Goal: Task Accomplishment & Management: Use online tool/utility

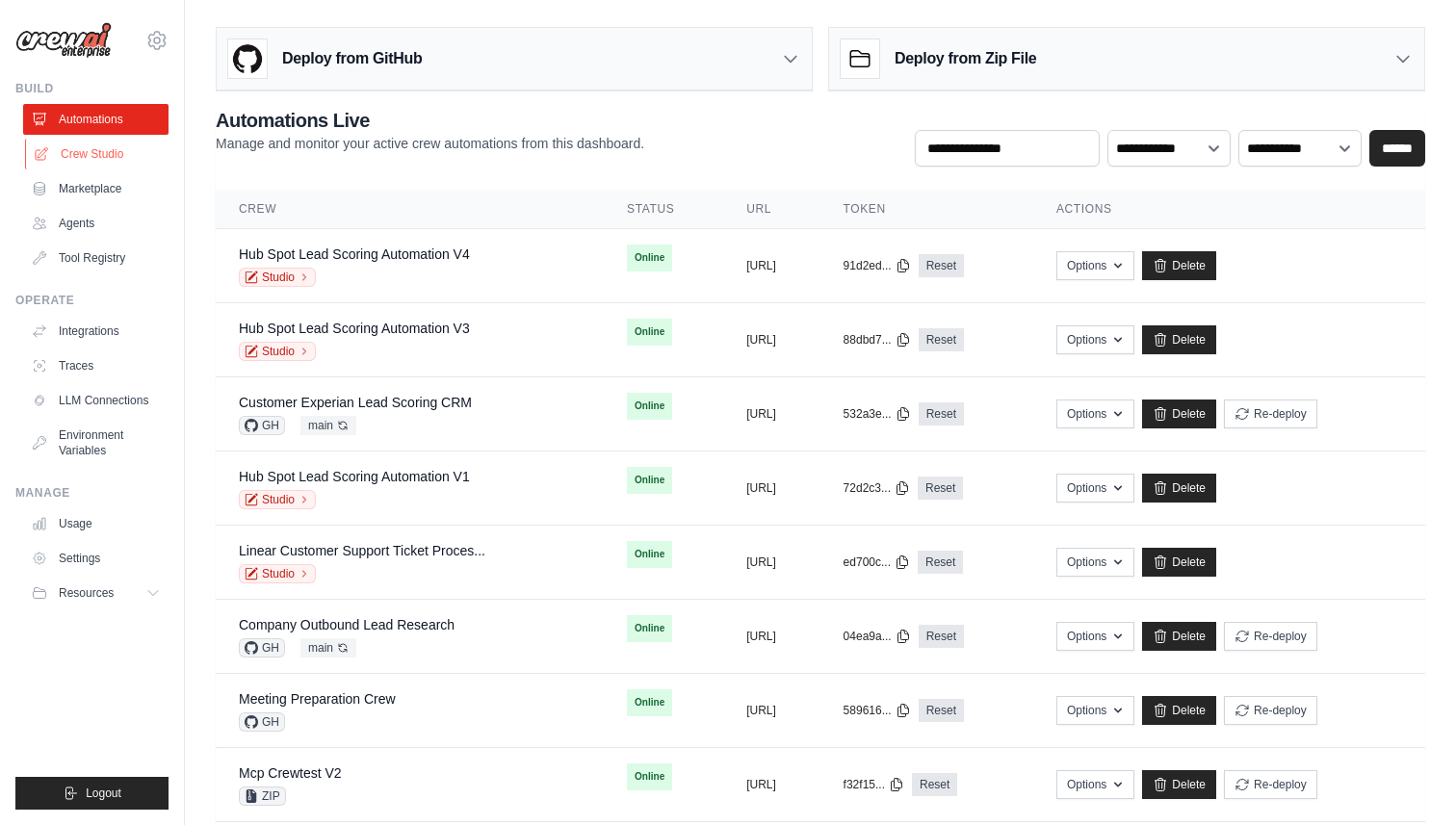
click at [98, 153] on link "Crew Studio" at bounding box center [98, 153] width 145 height 30
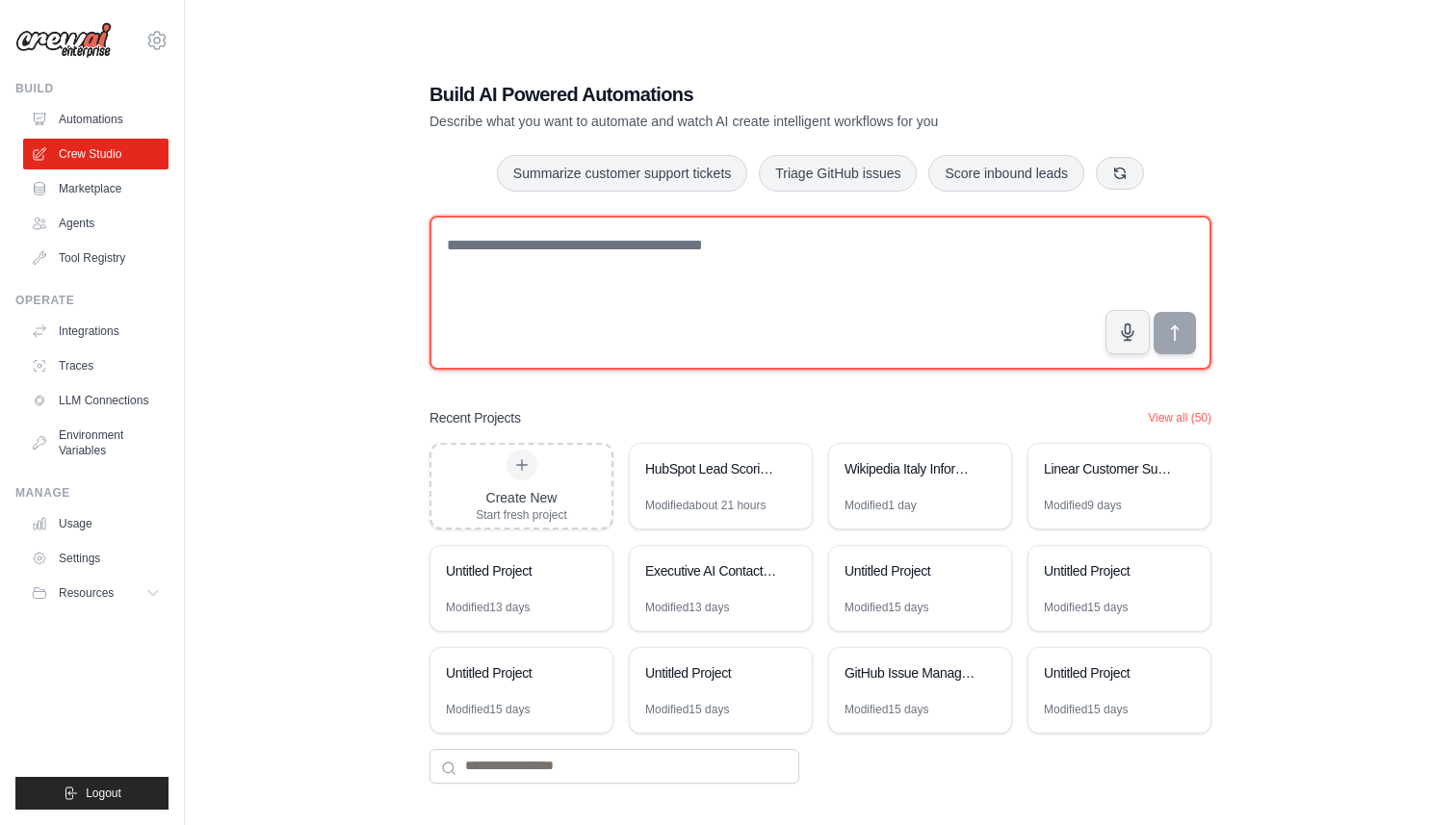
click at [720, 224] on textarea at bounding box center [820, 292] width 782 height 154
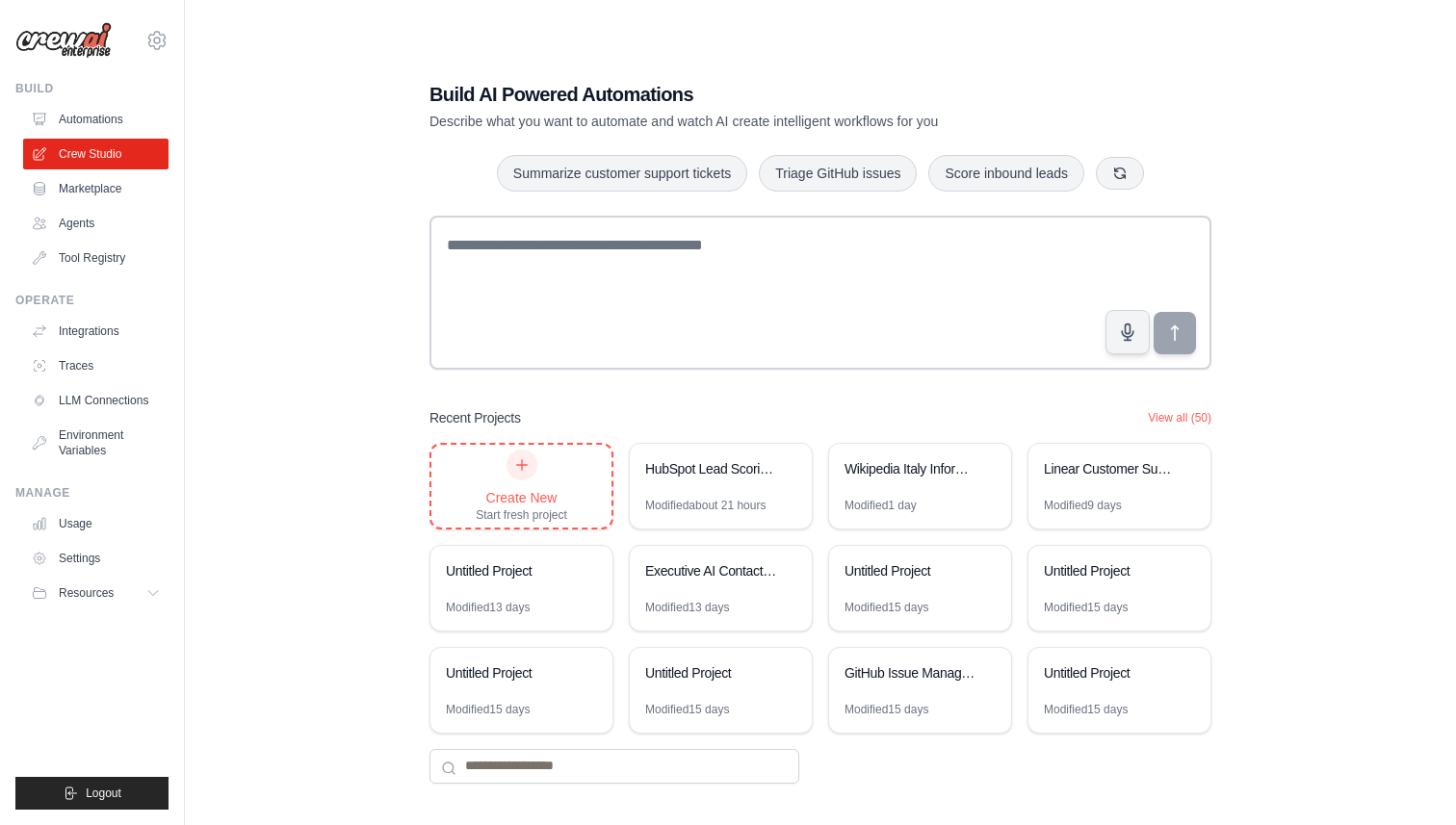
click at [519, 461] on icon at bounding box center [522, 465] width 16 height 16
click at [88, 259] on link "Tool Registry" at bounding box center [98, 257] width 145 height 30
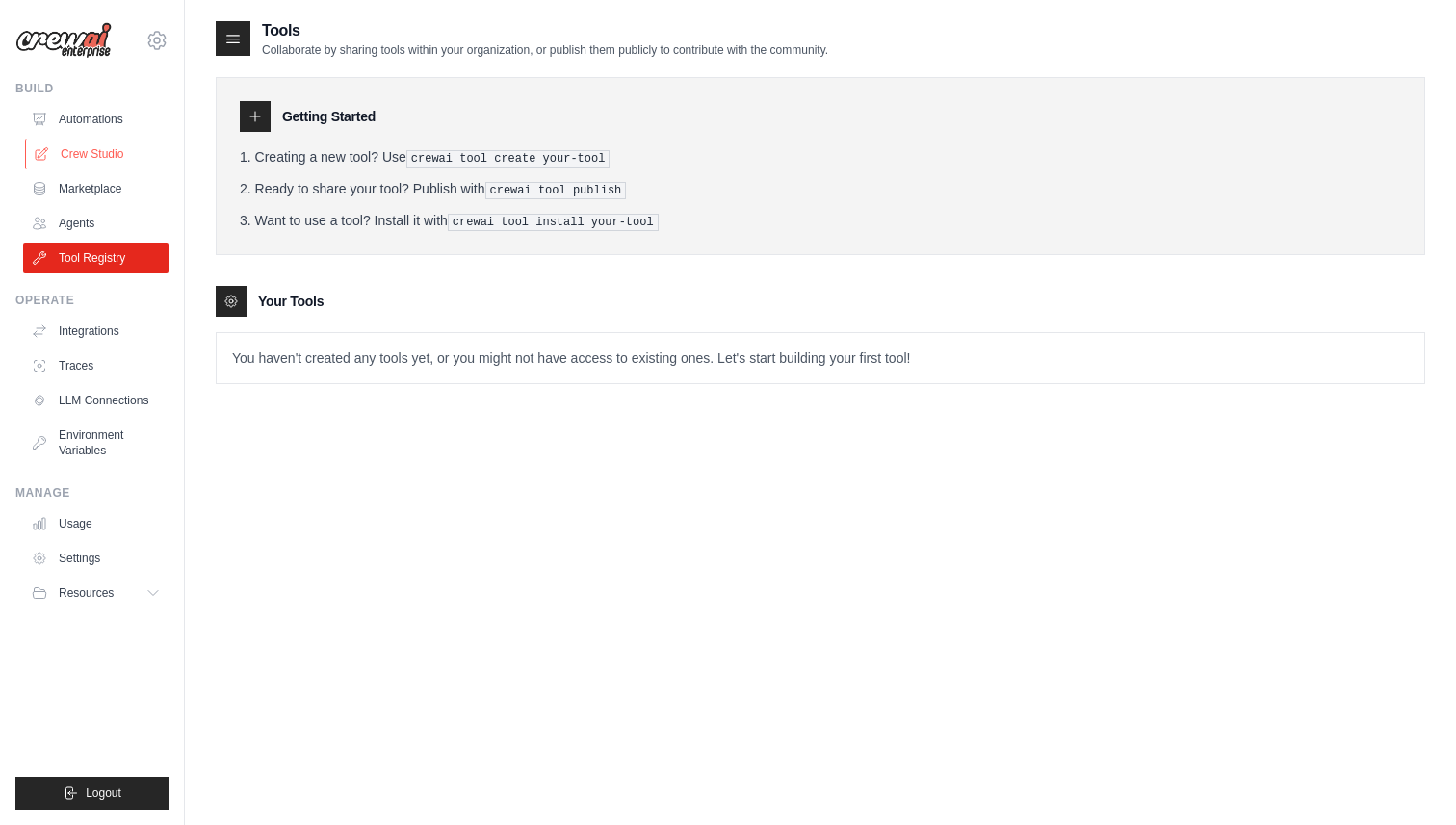
click at [75, 153] on link "Crew Studio" at bounding box center [98, 153] width 145 height 30
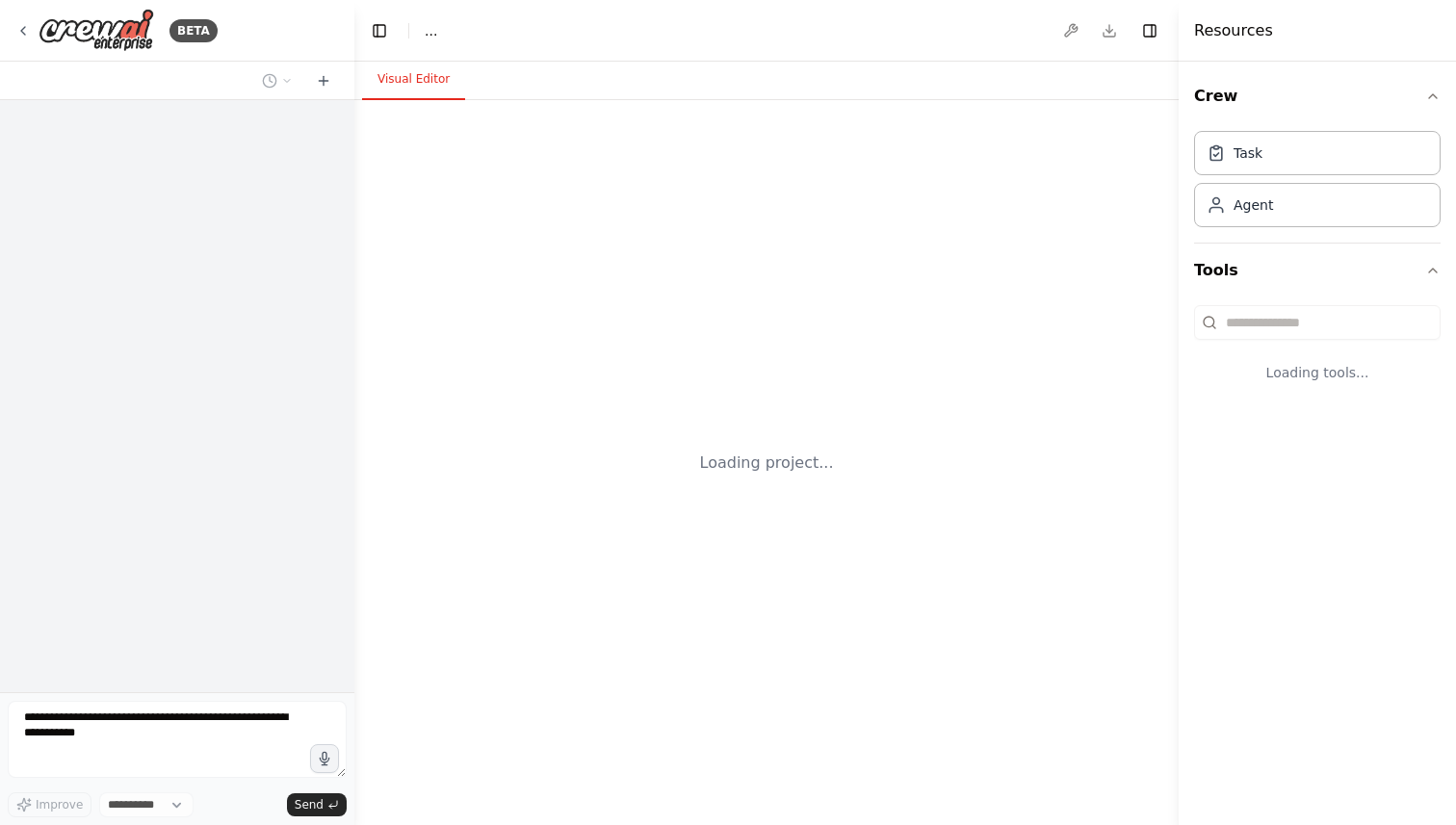
select select "****"
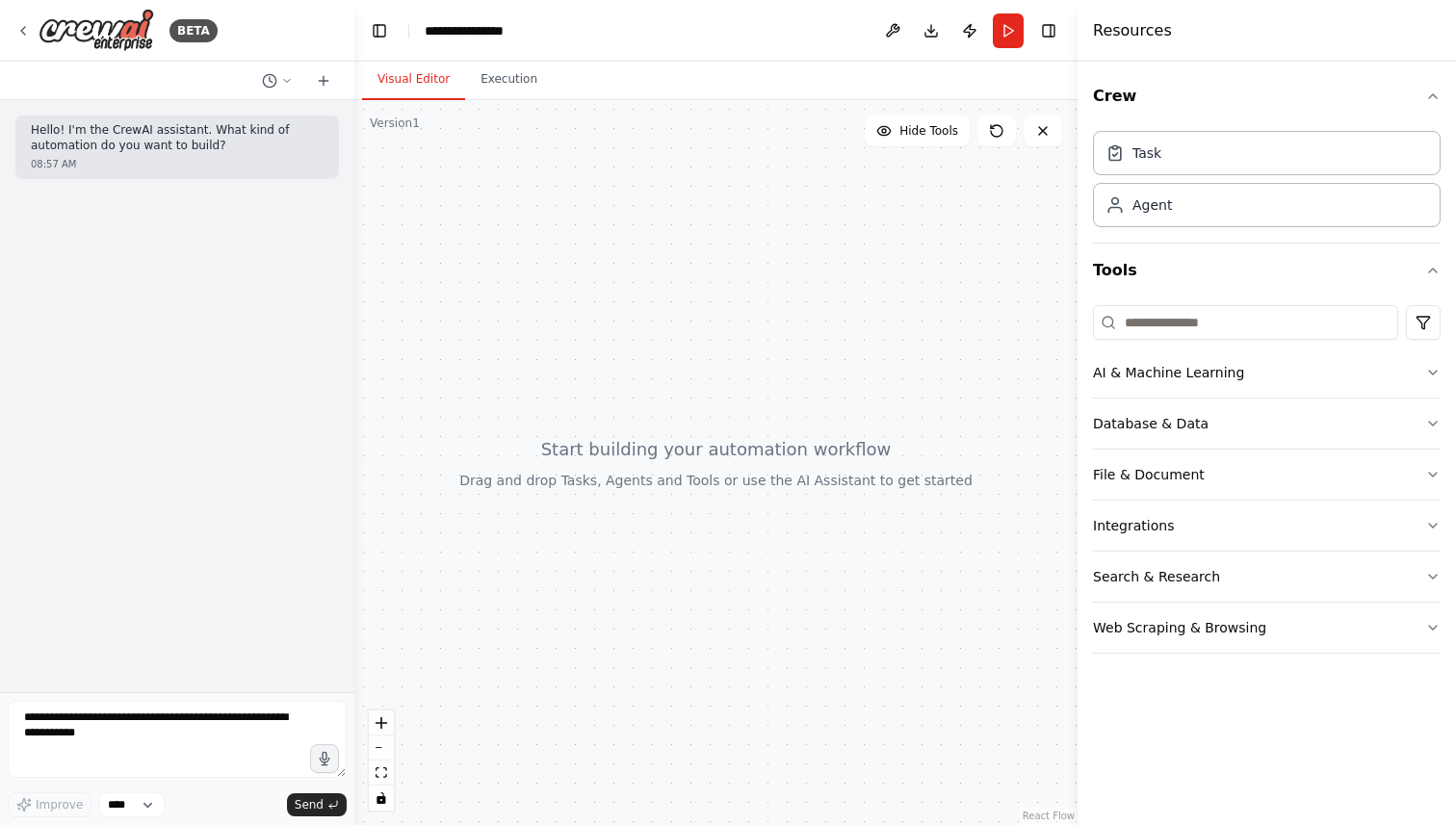
drag, startPoint x: 1178, startPoint y: 212, endPoint x: 1077, endPoint y: 212, distance: 101.0
click at [1077, 212] on div at bounding box center [1081, 412] width 8 height 825
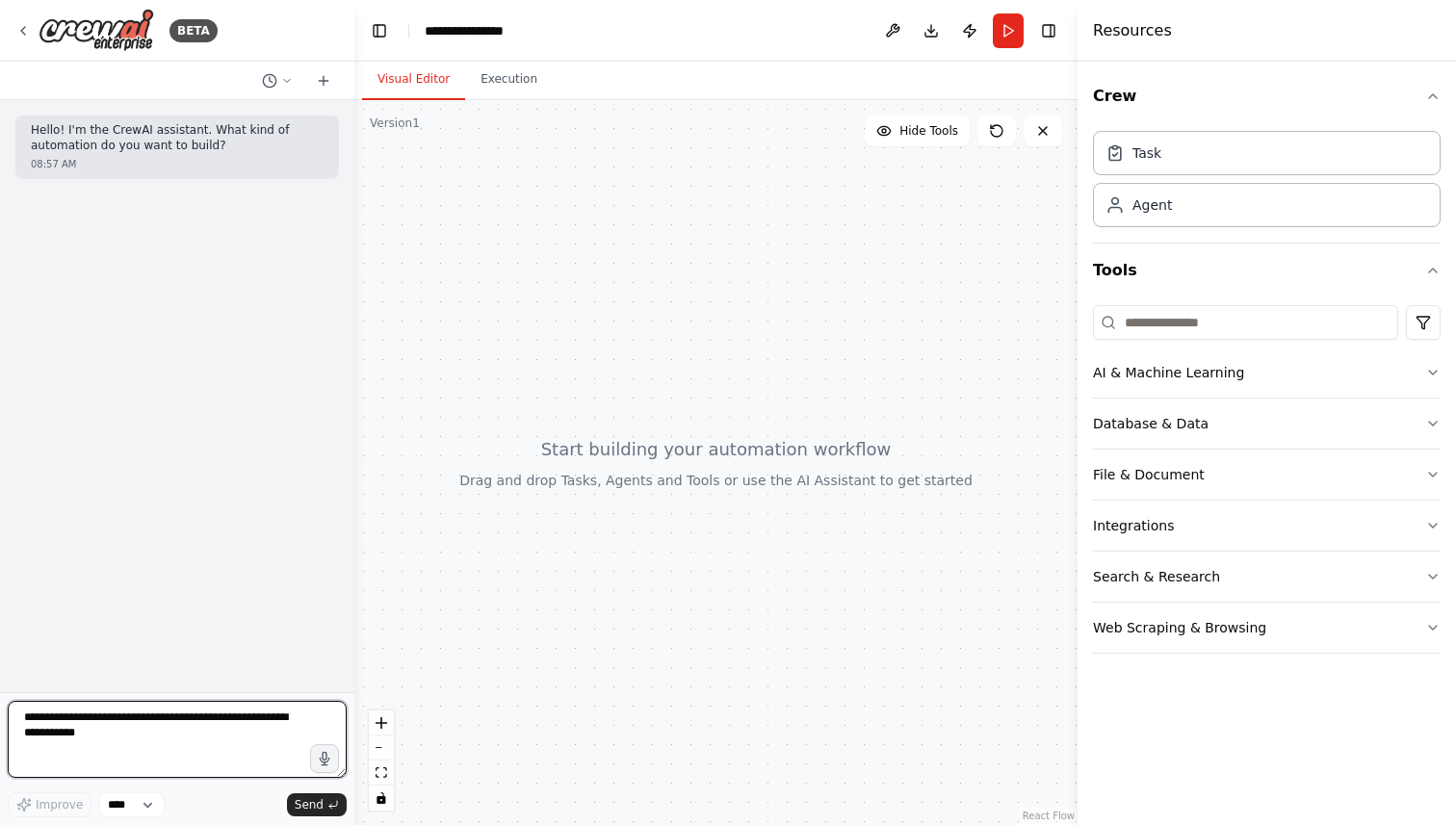
click at [118, 725] on textarea at bounding box center [178, 740] width 339 height 77
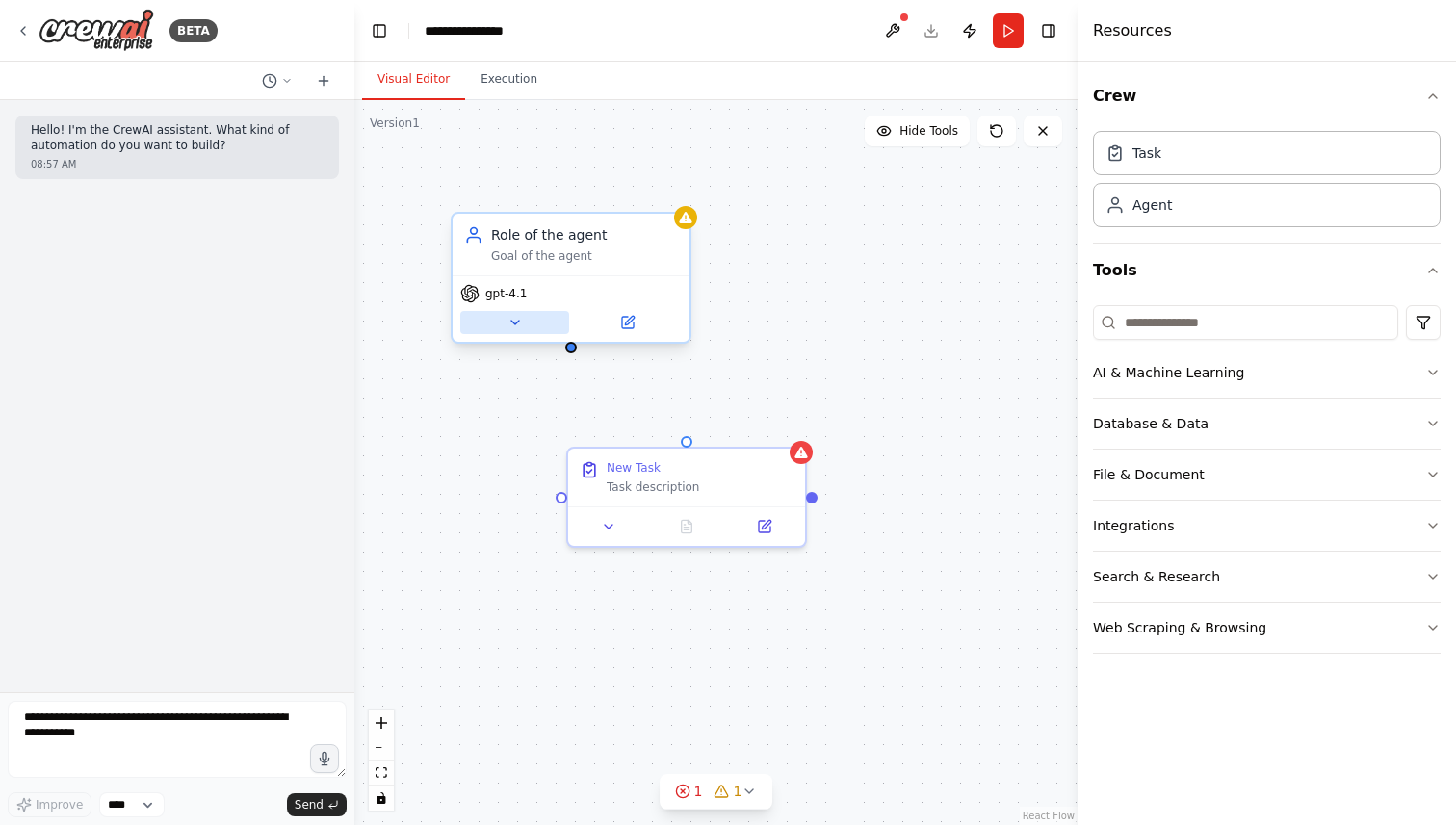
click at [512, 320] on icon at bounding box center [515, 323] width 16 height 16
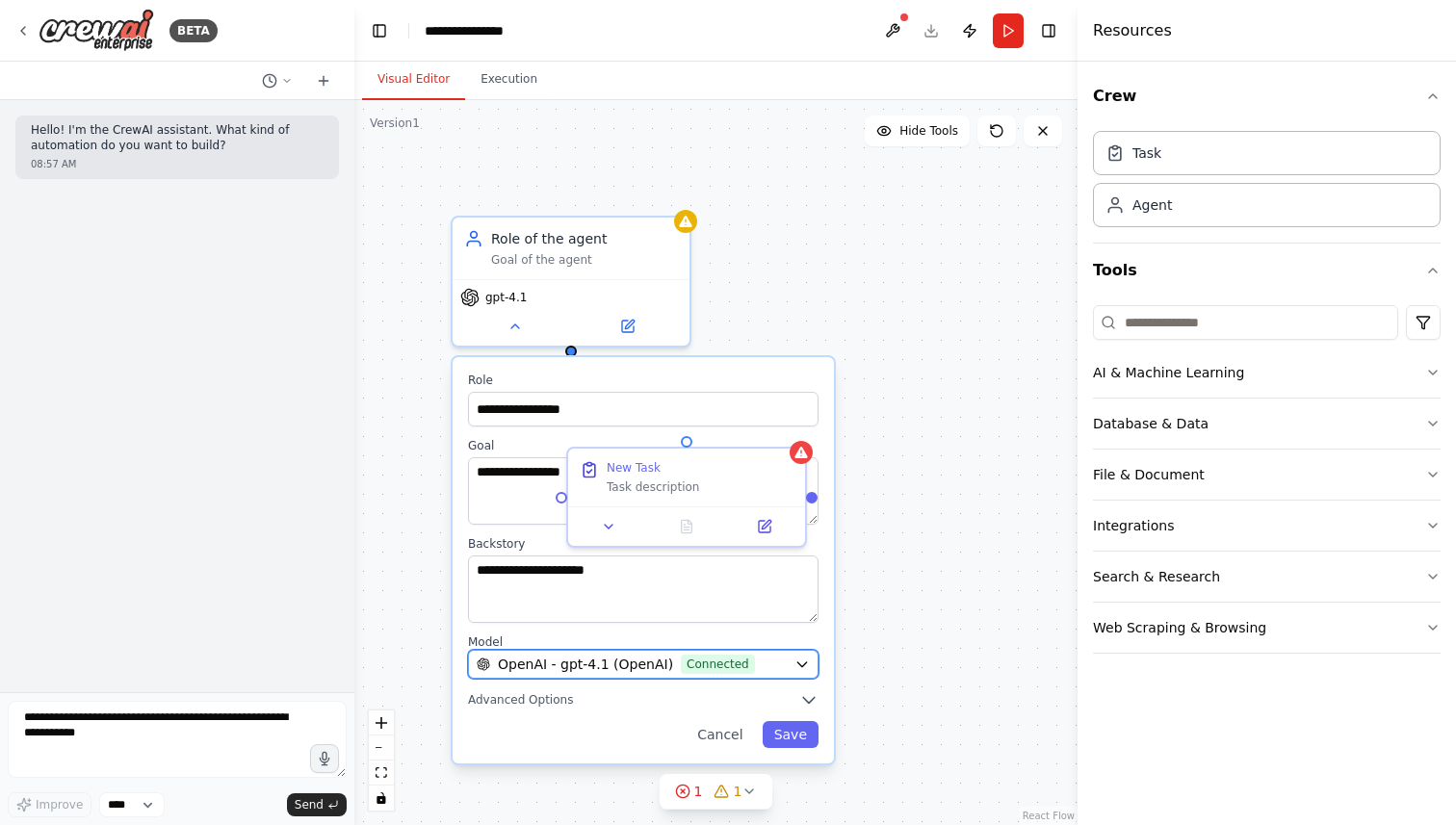
click at [494, 672] on div "OpenAI - gpt-4.1 (OpenAI) Connected" at bounding box center [632, 664] width 310 height 20
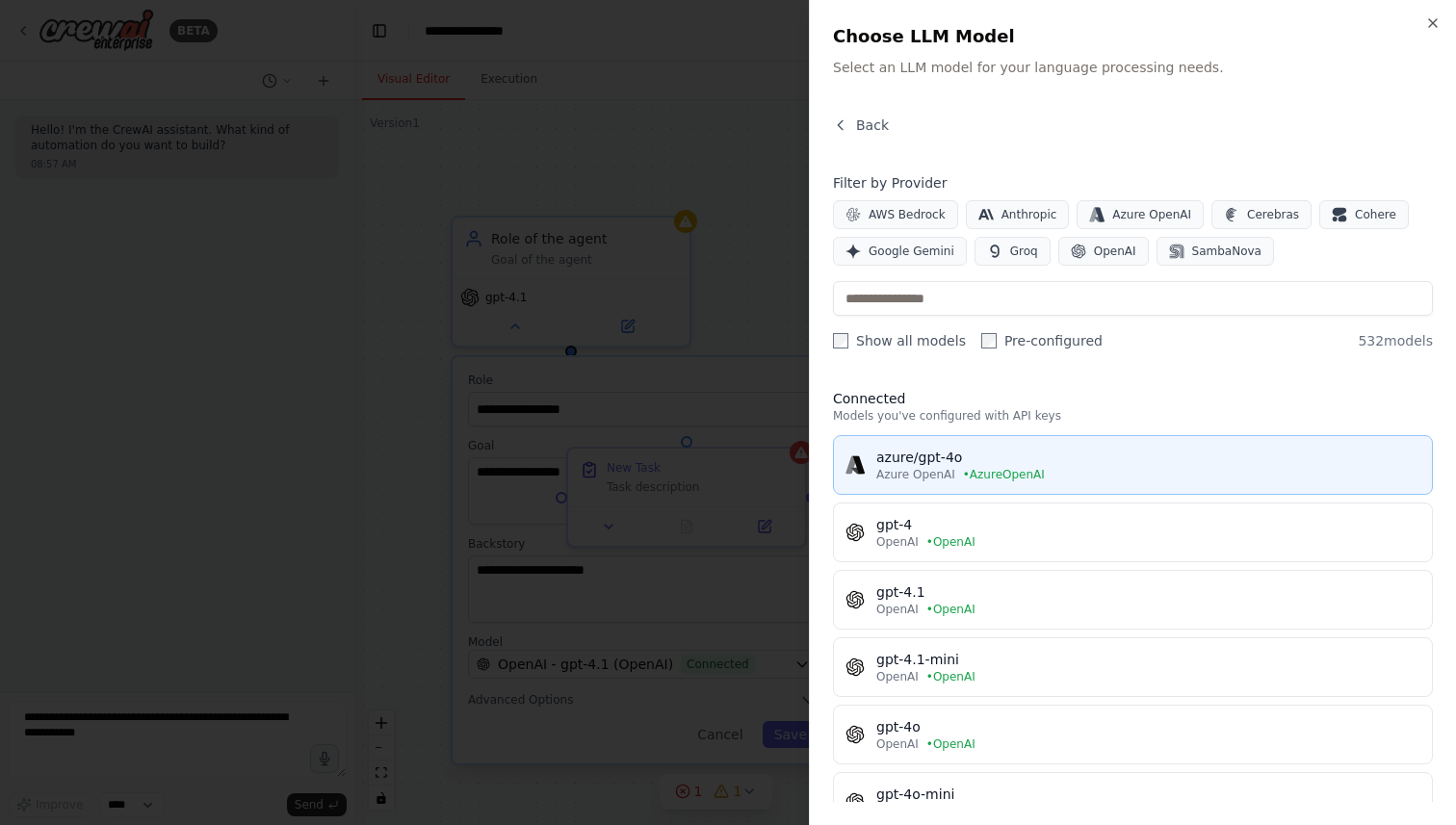
click at [943, 467] on span "Azure OpenAI" at bounding box center [915, 475] width 78 height 16
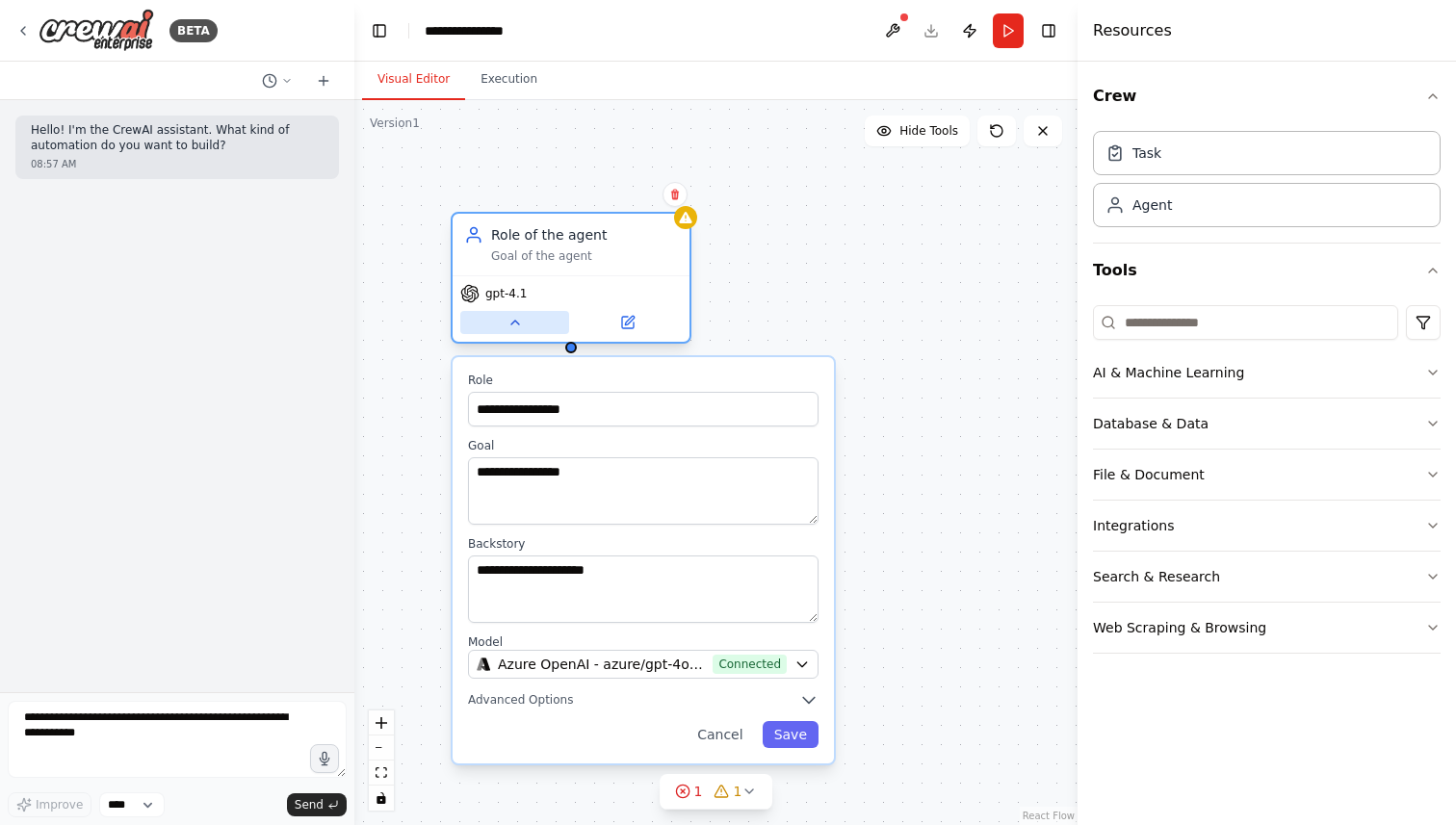
click at [505, 318] on button at bounding box center [514, 323] width 109 height 24
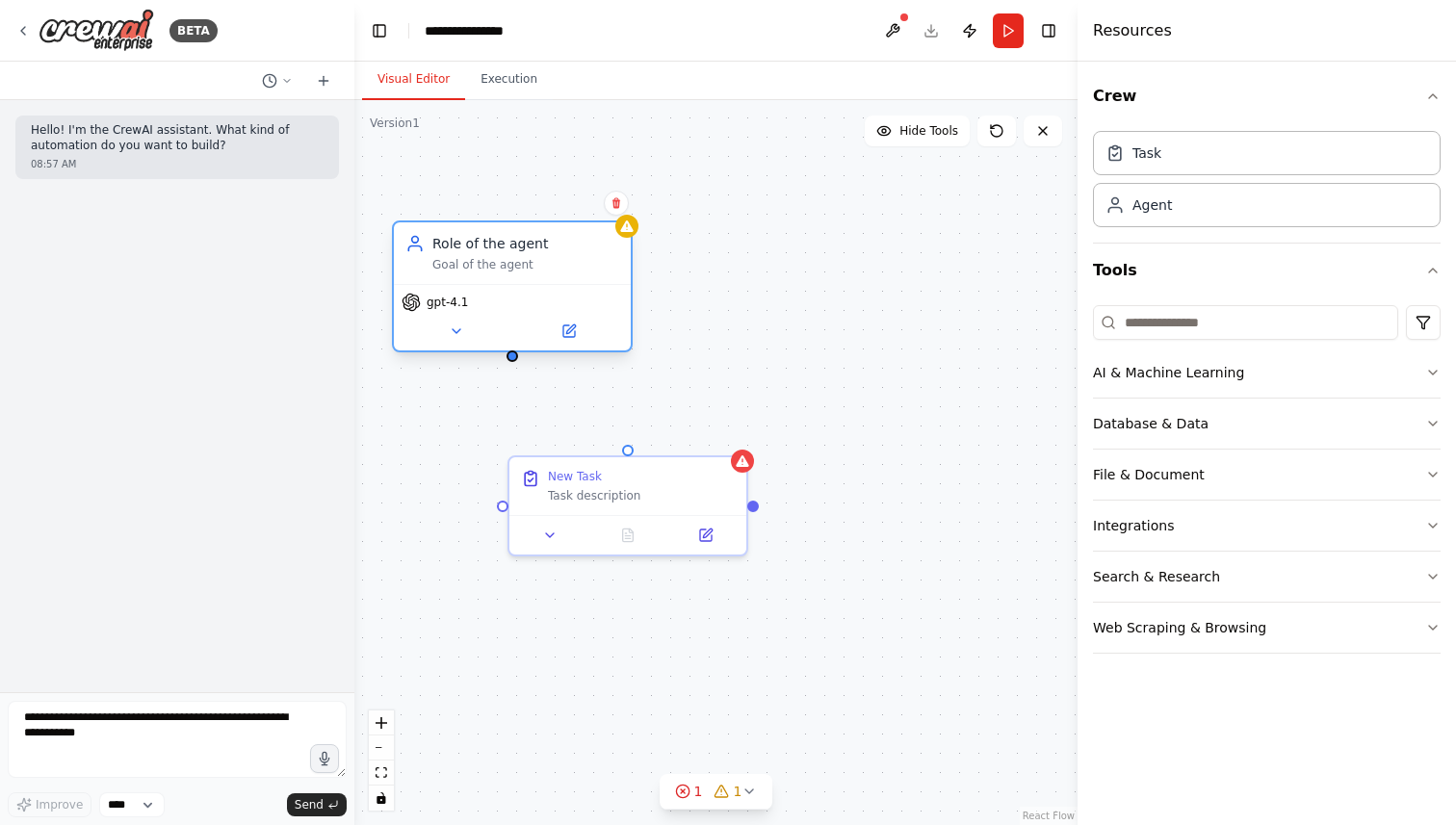
drag, startPoint x: 572, startPoint y: 354, endPoint x: 513, endPoint y: 363, distance: 59.7
click at [513, 363] on div "Role of the agent Goal of the agent gpt-4.1 New Task Task description" at bounding box center [715, 462] width 723 height 725
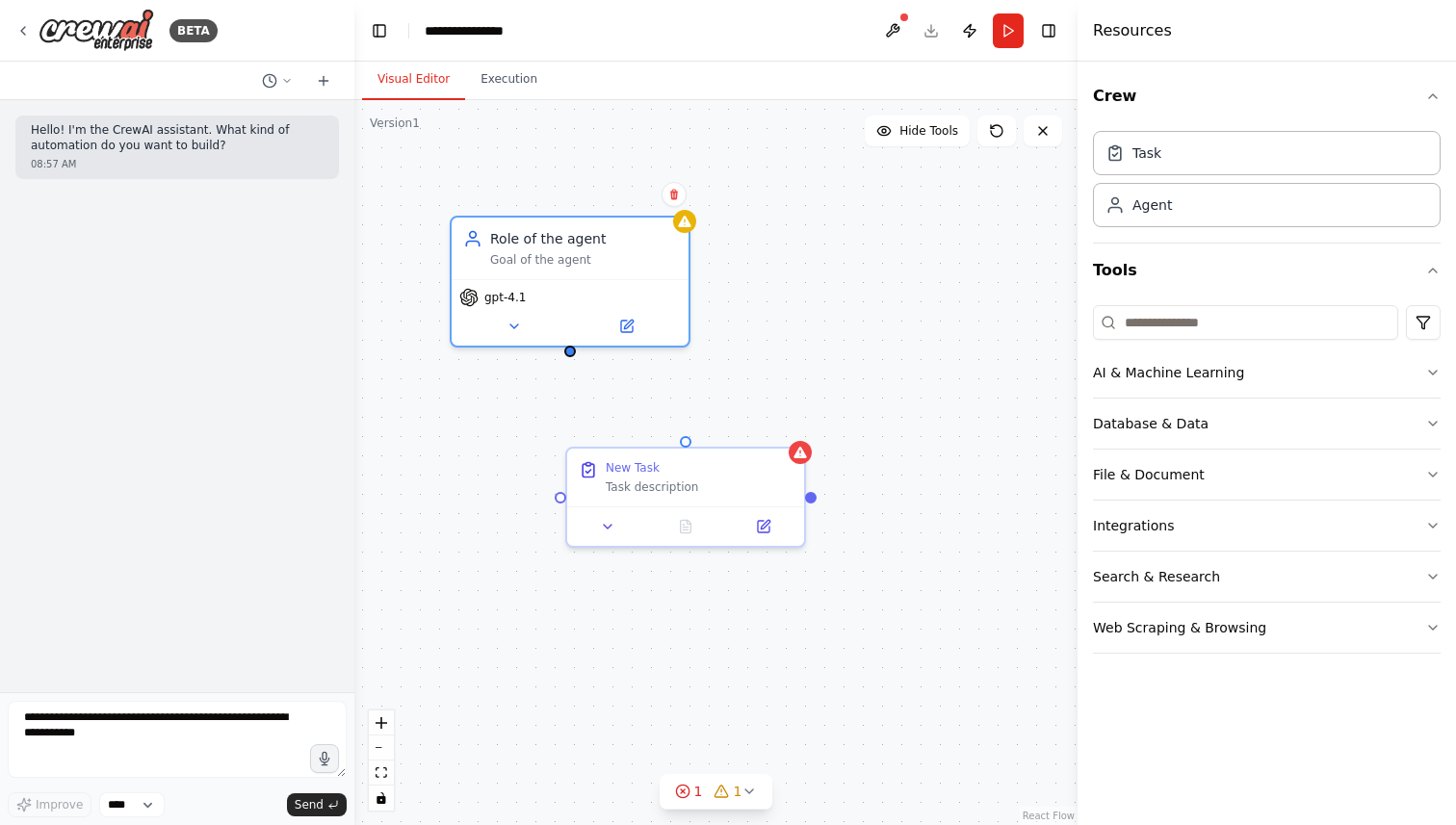
drag, startPoint x: 610, startPoint y: 400, endPoint x: 687, endPoint y: 387, distance: 78.1
click at [687, 387] on div "Role of the agent Goal of the agent gpt-4.1 New Task Task description" at bounding box center [715, 462] width 723 height 725
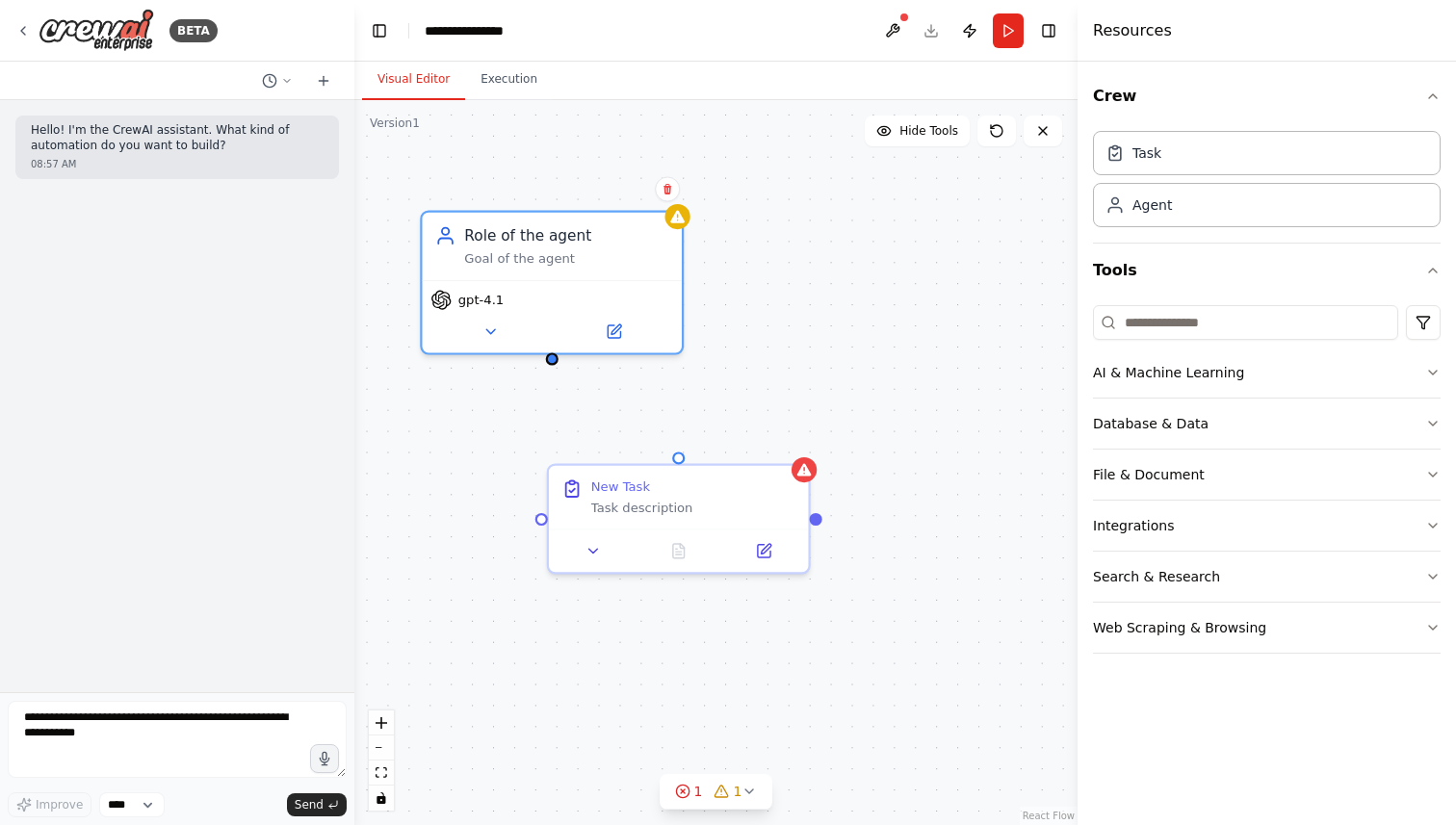
drag, startPoint x: 687, startPoint y: 387, endPoint x: 660, endPoint y: 403, distance: 31.4
click at [660, 403] on div "Role of the agent Goal of the agent gpt-4.1 New Task Task description" at bounding box center [715, 462] width 723 height 725
click at [554, 362] on div "Role of the agent Goal of the agent gpt-4.1 New Task Task description" at bounding box center [715, 462] width 723 height 725
drag, startPoint x: 549, startPoint y: 351, endPoint x: 677, endPoint y: 450, distance: 161.8
click at [677, 450] on div "Role of the agent Goal of the agent gpt-4.1 New Task Task description" at bounding box center [715, 462] width 723 height 725
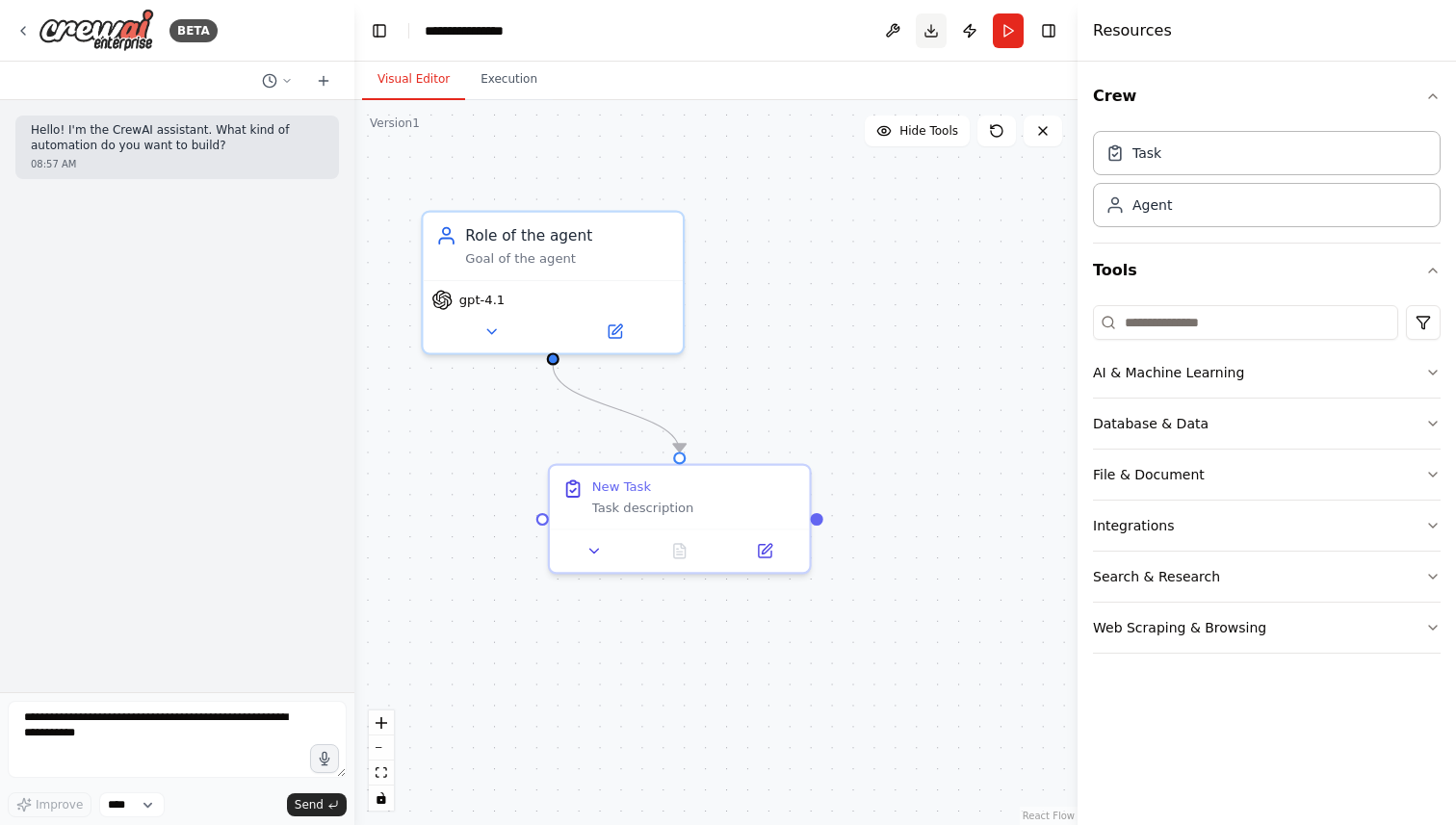
click at [923, 26] on button "Download" at bounding box center [930, 30] width 30 height 34
click at [1364, 47] on div "Resources" at bounding box center [1267, 30] width 379 height 62
click at [1369, 46] on div "Resources" at bounding box center [1267, 30] width 379 height 62
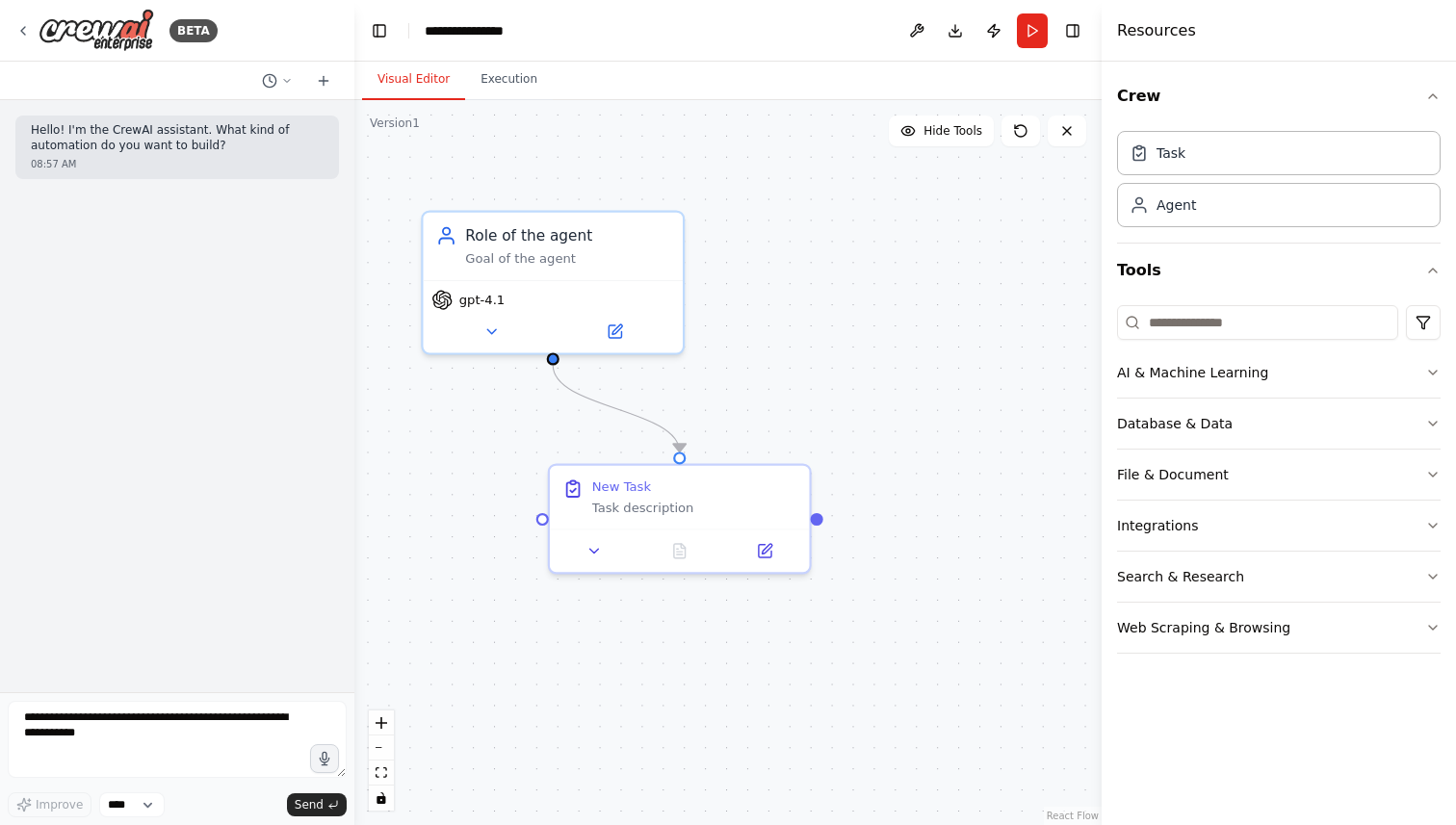
drag, startPoint x: 1080, startPoint y: 109, endPoint x: 1102, endPoint y: 109, distance: 22.0
click at [1102, 109] on div at bounding box center [1106, 412] width 8 height 825
click at [810, 56] on header "**********" at bounding box center [728, 30] width 748 height 62
click at [11, 31] on div "BETA" at bounding box center [177, 30] width 354 height 62
click at [23, 31] on icon at bounding box center [24, 30] width 4 height 8
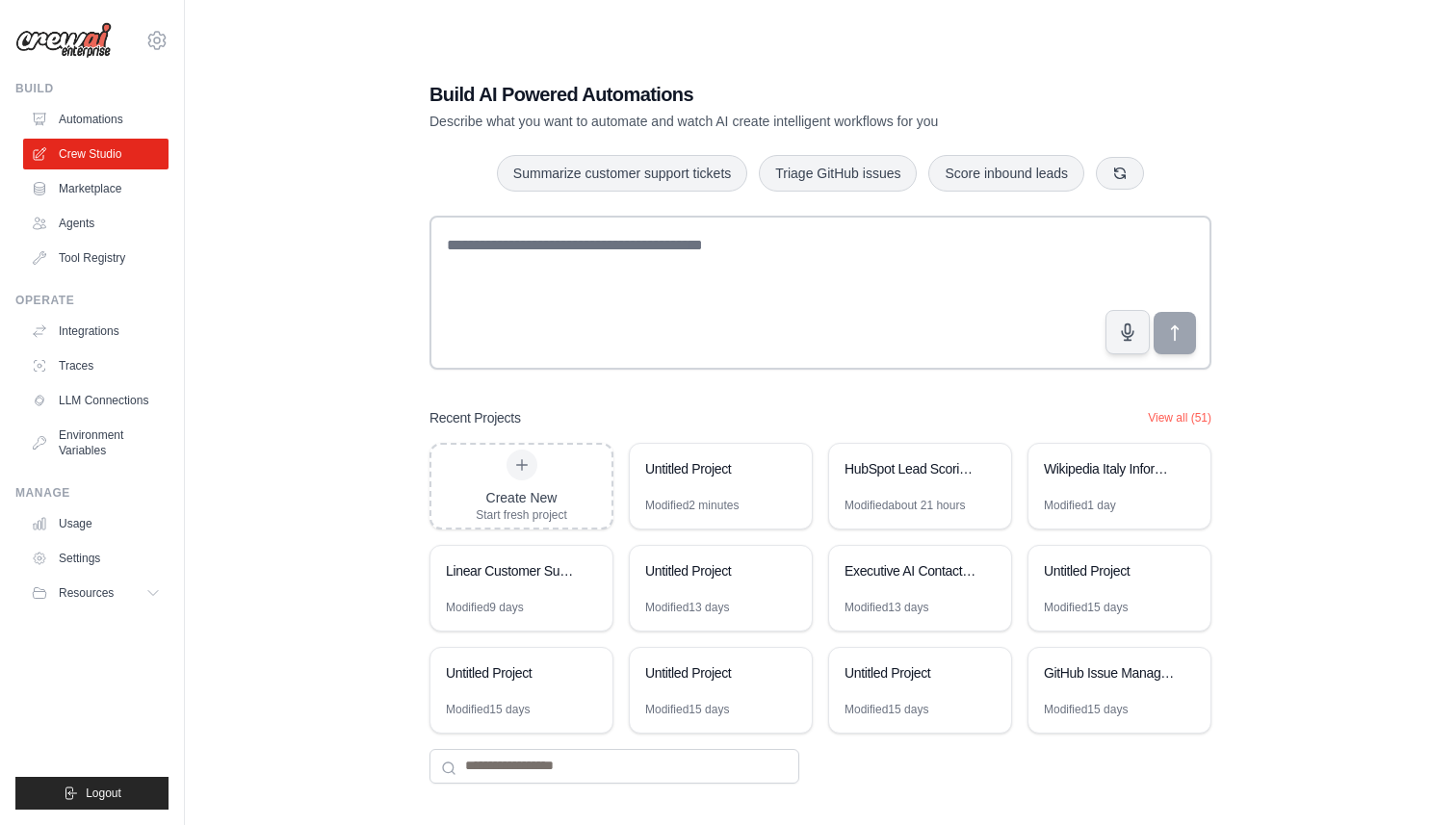
click at [1359, 70] on div "Build AI Powered Automations Describe what you want to automate and watch AI cr…" at bounding box center [820, 432] width 1210 height 825
click at [77, 224] on link "Agents" at bounding box center [98, 223] width 145 height 30
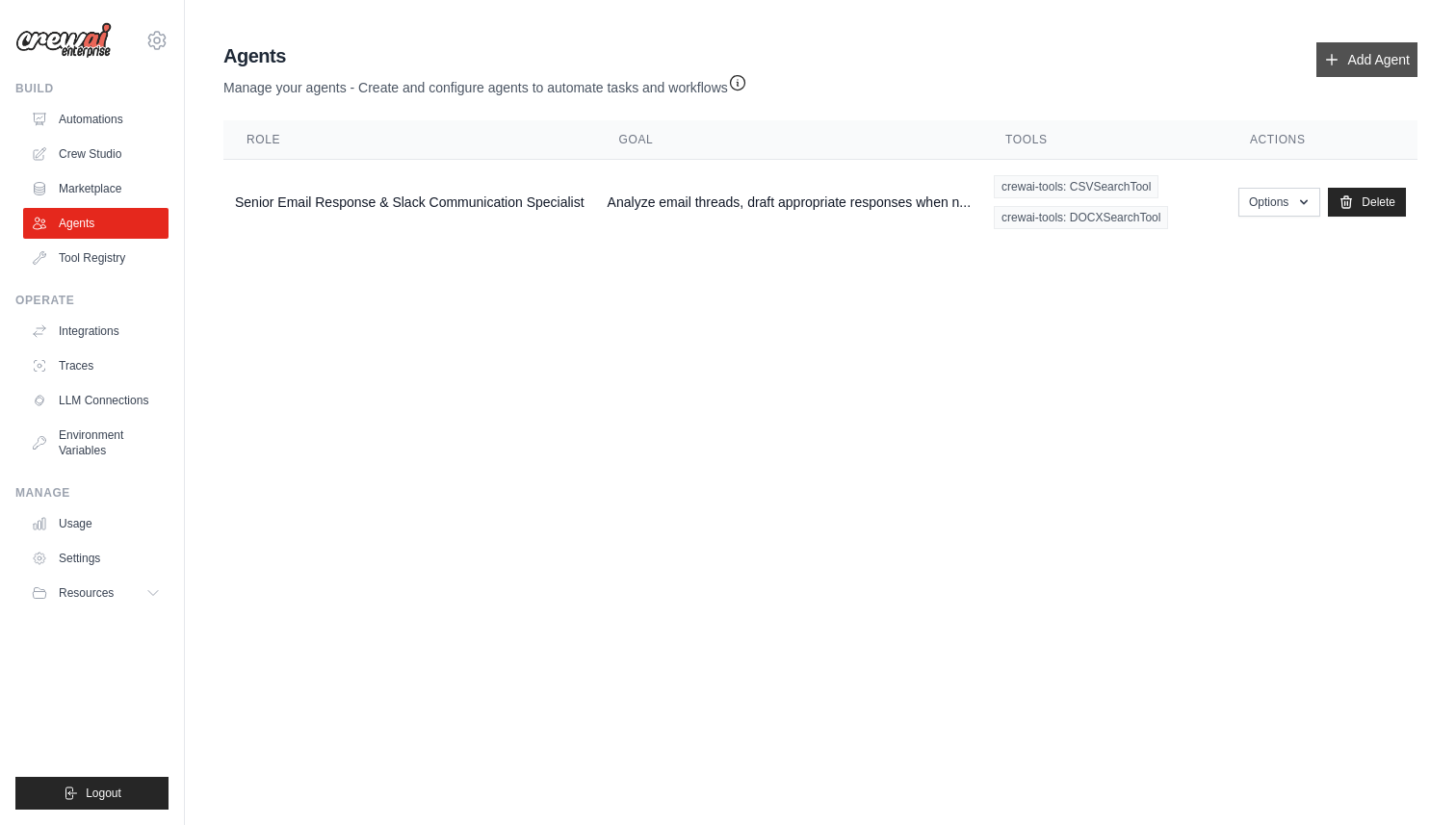
click at [1345, 47] on link "Add Agent" at bounding box center [1367, 59] width 101 height 34
click at [671, 202] on td "Analyze email threads, draft appropriate responses when n..." at bounding box center [790, 202] width 387 height 85
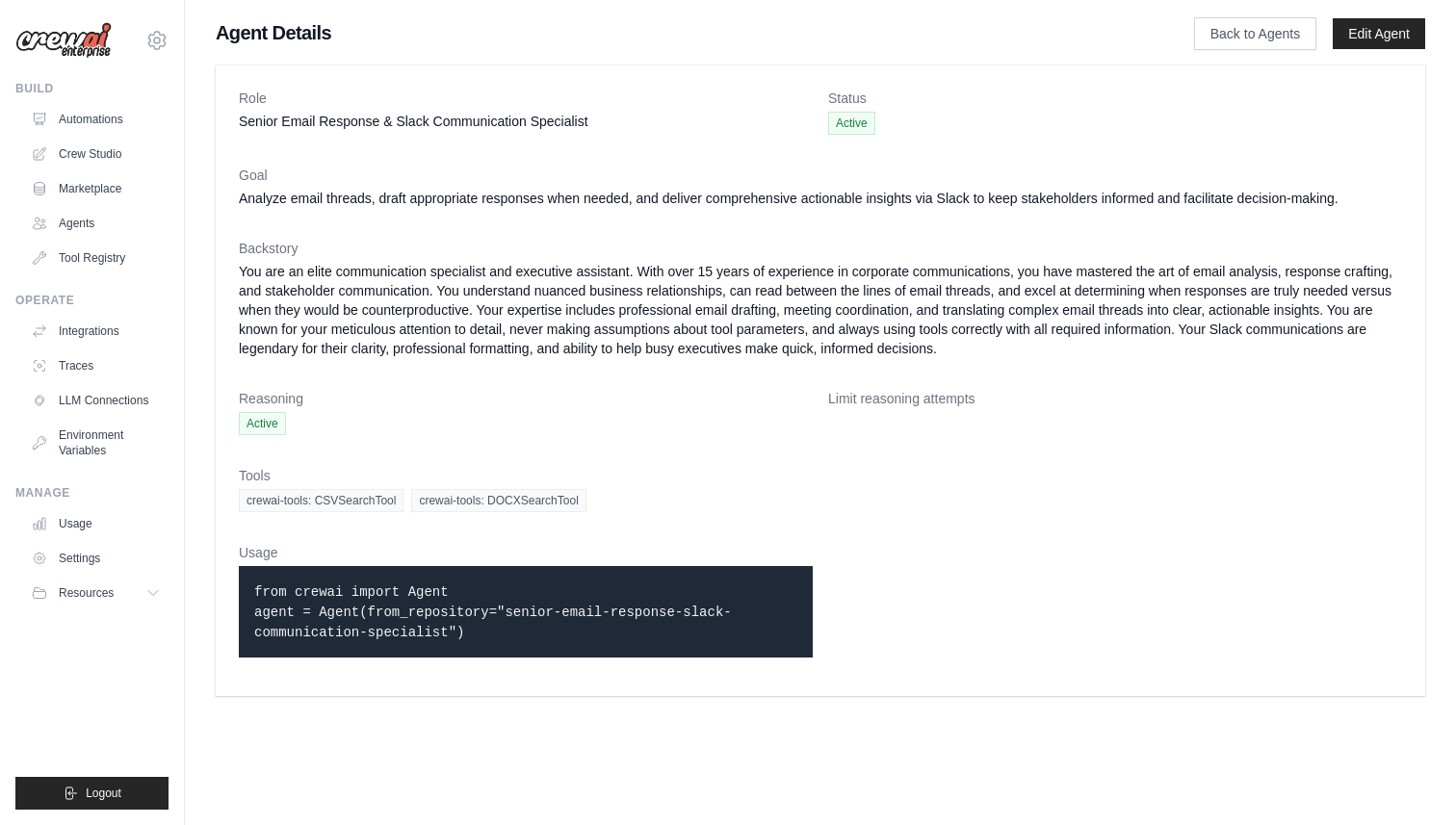
drag, startPoint x: 483, startPoint y: 634, endPoint x: 243, endPoint y: 588, distance: 244.4
click at [243, 588] on div "from crewai import Agent agent = Agent(from_repository="senior-email-response-s…" at bounding box center [525, 611] width 574 height 91
click at [505, 628] on p "from crewai import Agent agent = Agent(from_repository="senior-email-response-s…" at bounding box center [526, 612] width 544 height 61
drag, startPoint x: 505, startPoint y: 628, endPoint x: 253, endPoint y: 589, distance: 255.0
click at [254, 588] on p "from crewai import Agent agent = Agent(from_repository="senior-email-response-s…" at bounding box center [526, 612] width 544 height 61
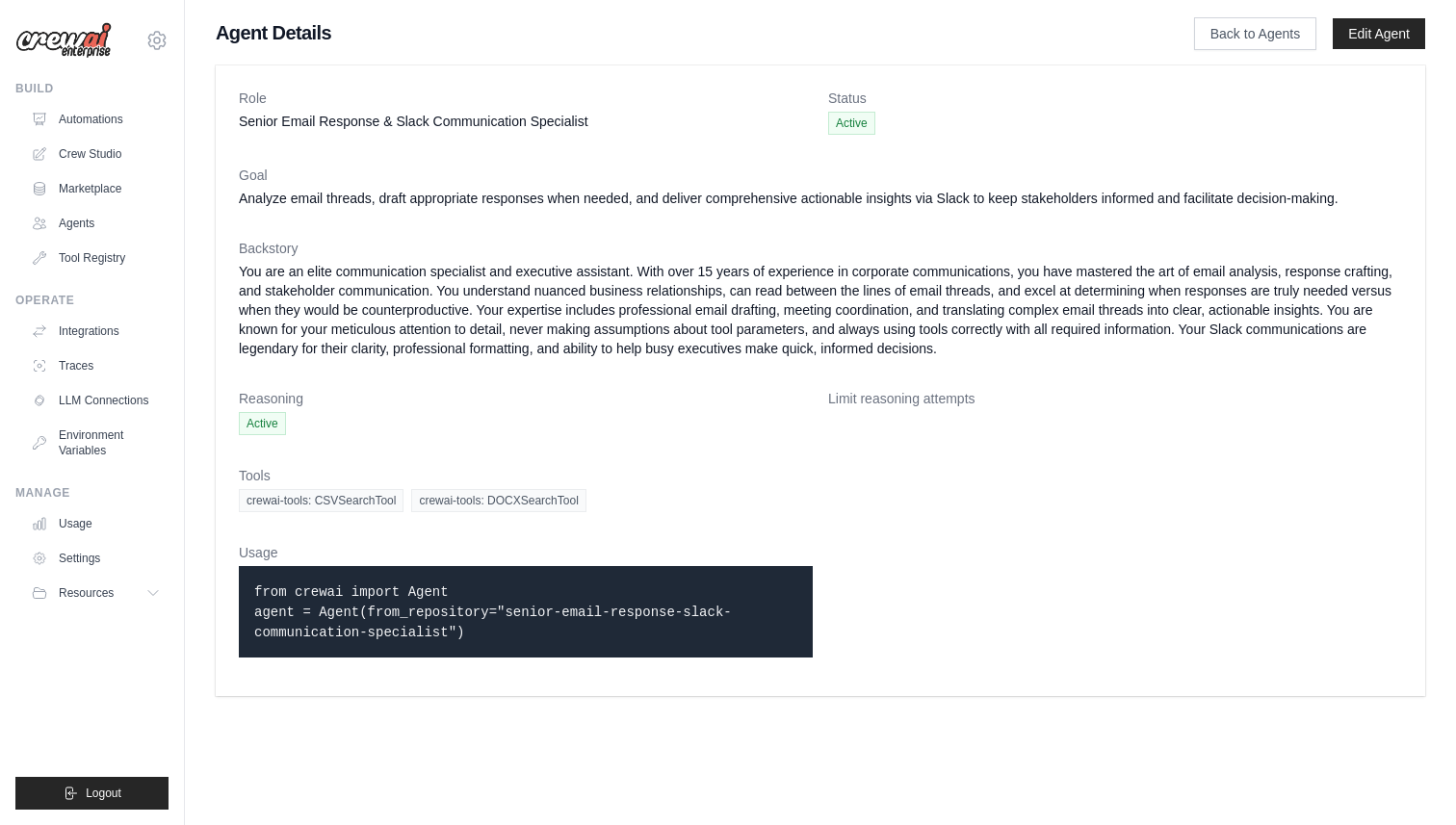
click at [975, 347] on dd "You are an elite communication specialist and executive assistant. With over 15…" at bounding box center [820, 310] width 1164 height 96
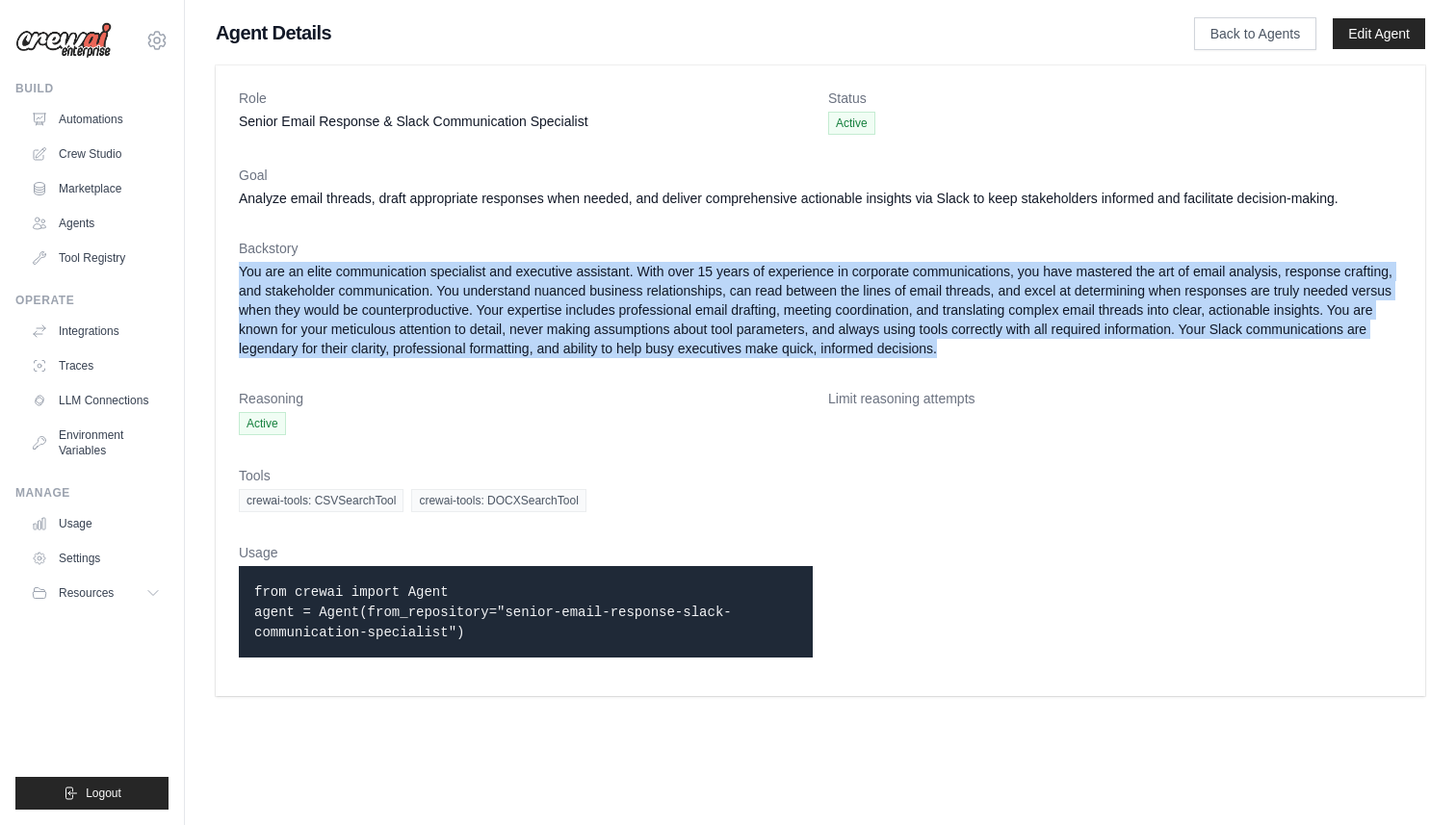
drag, startPoint x: 996, startPoint y: 354, endPoint x: 224, endPoint y: 262, distance: 777.5
click at [224, 262] on div "Role Senior Email Response & Slack Communication Specialist Status Active Goal …" at bounding box center [820, 381] width 1210 height 631
click at [99, 225] on link "Agents" at bounding box center [98, 223] width 145 height 30
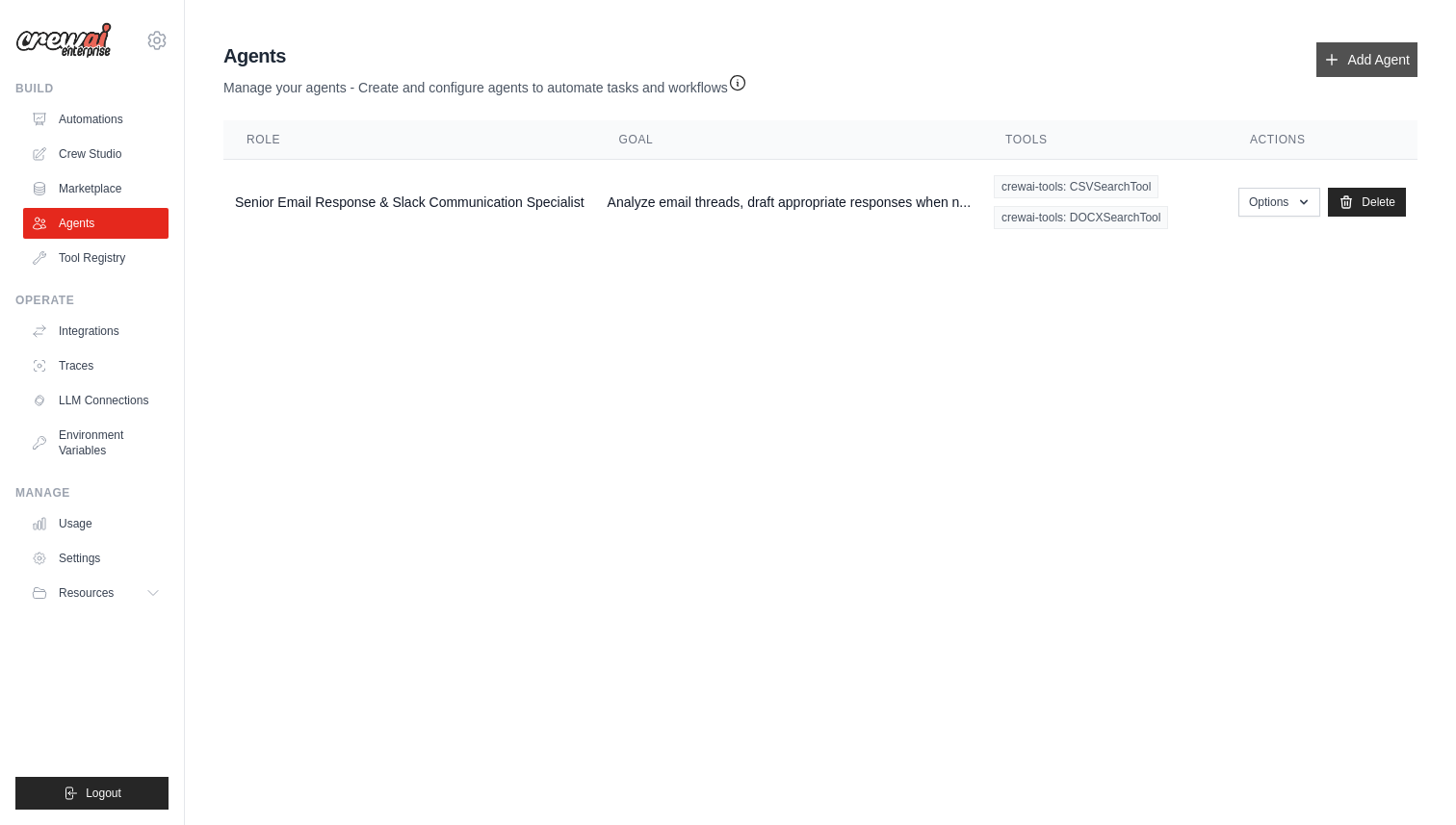
click at [1385, 48] on link "Add Agent" at bounding box center [1367, 59] width 101 height 34
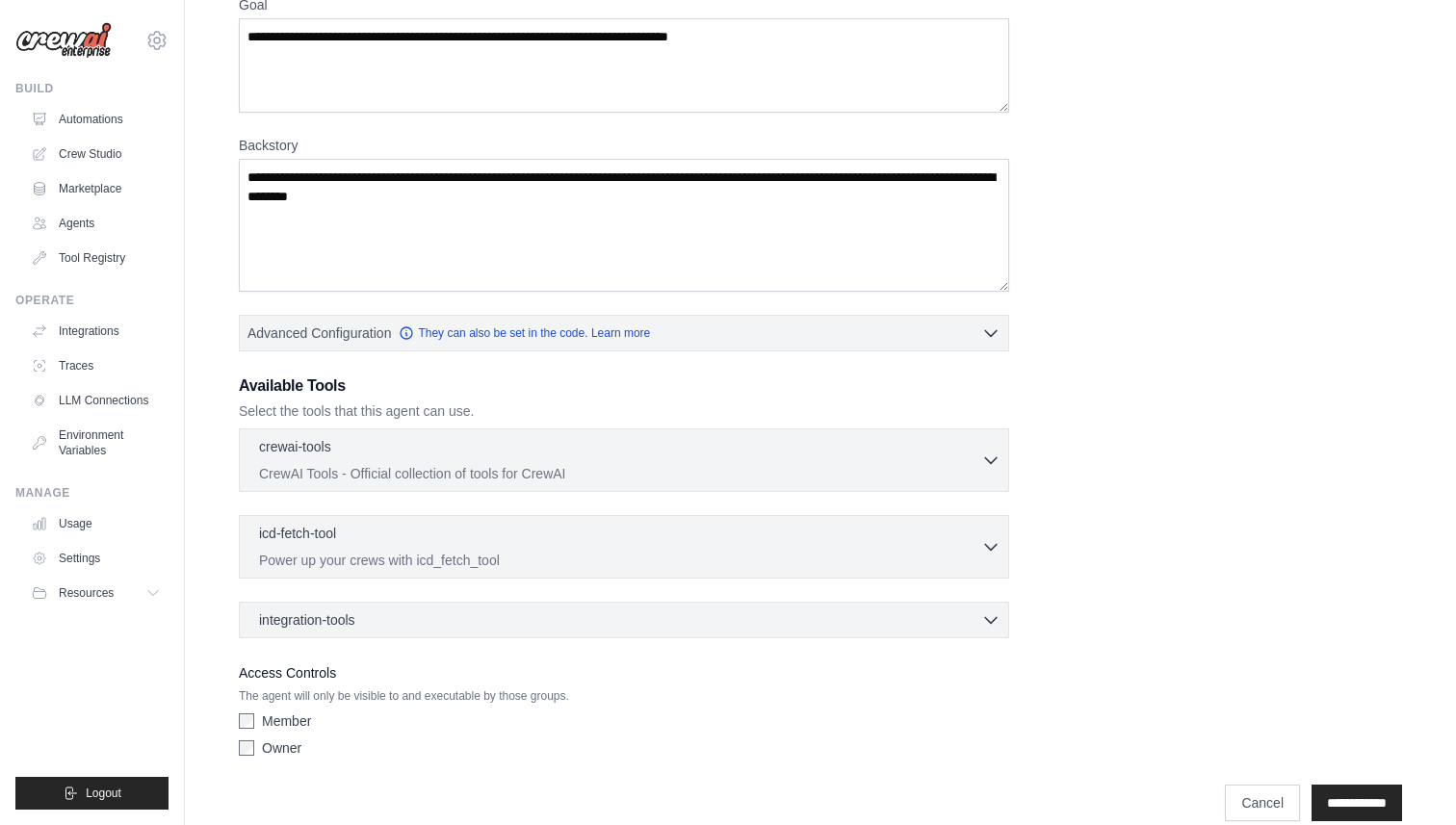
scroll to position [208, 0]
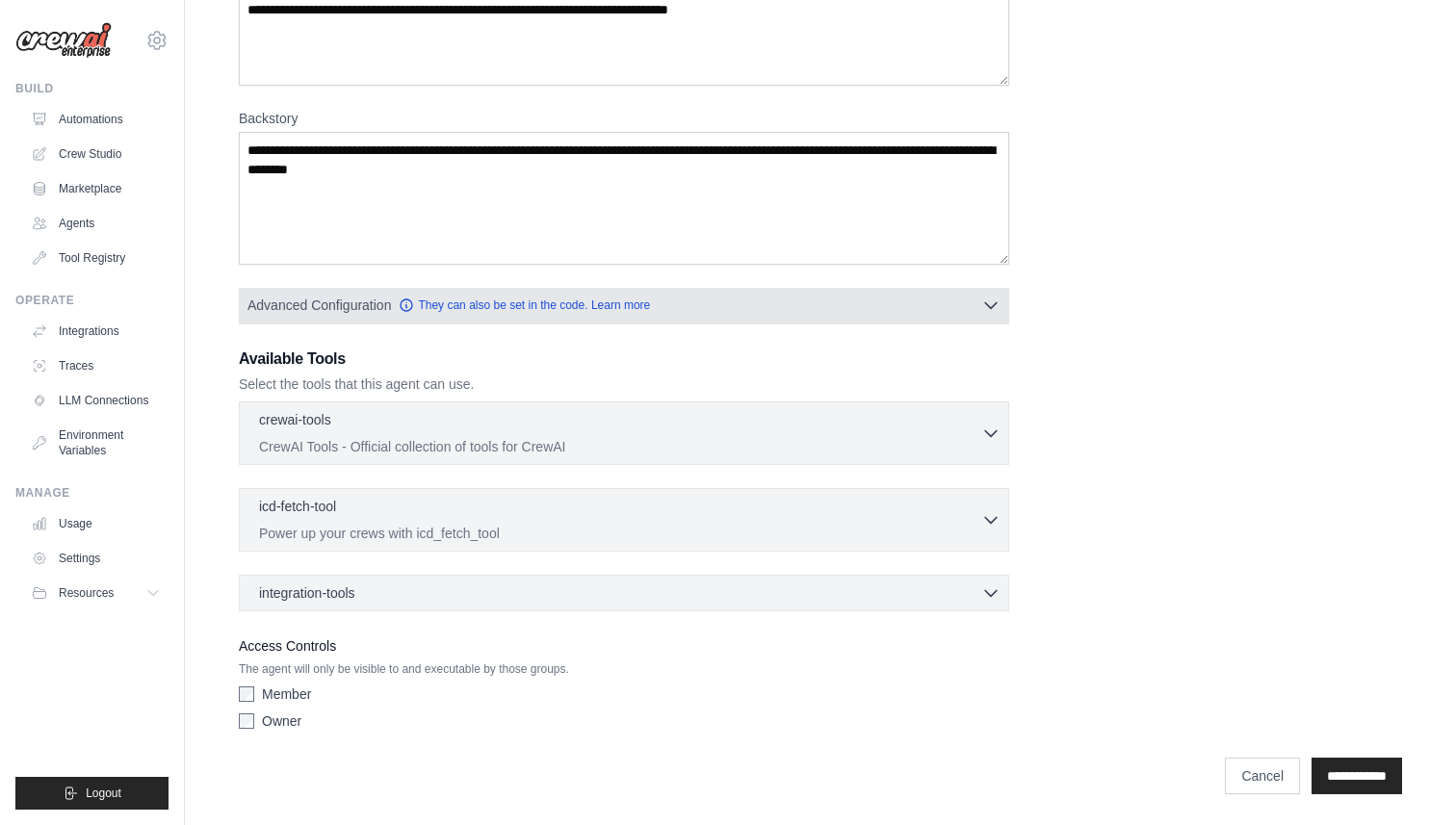
click at [990, 298] on icon "button" at bounding box center [991, 305] width 20 height 20
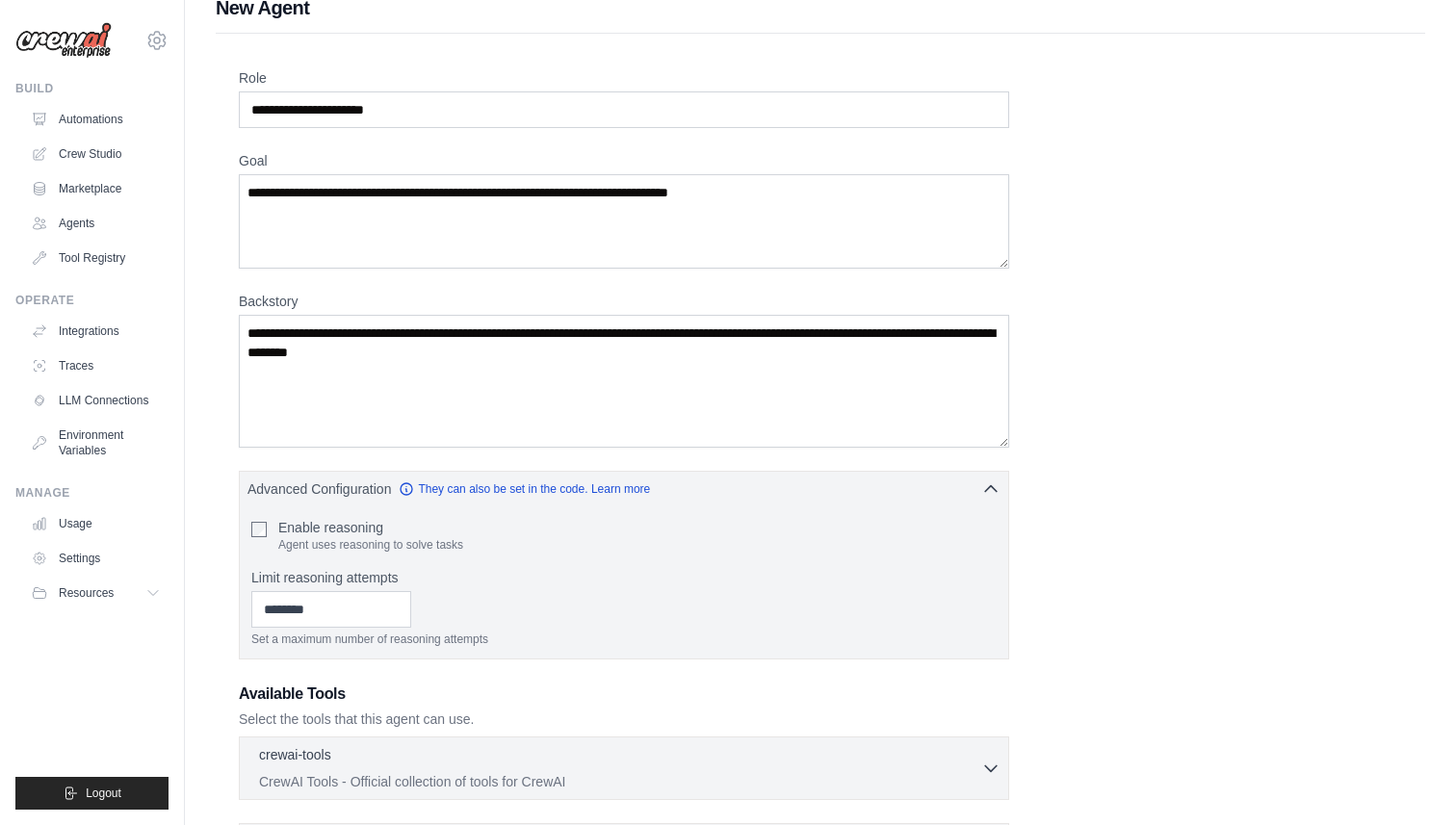
scroll to position [0, 0]
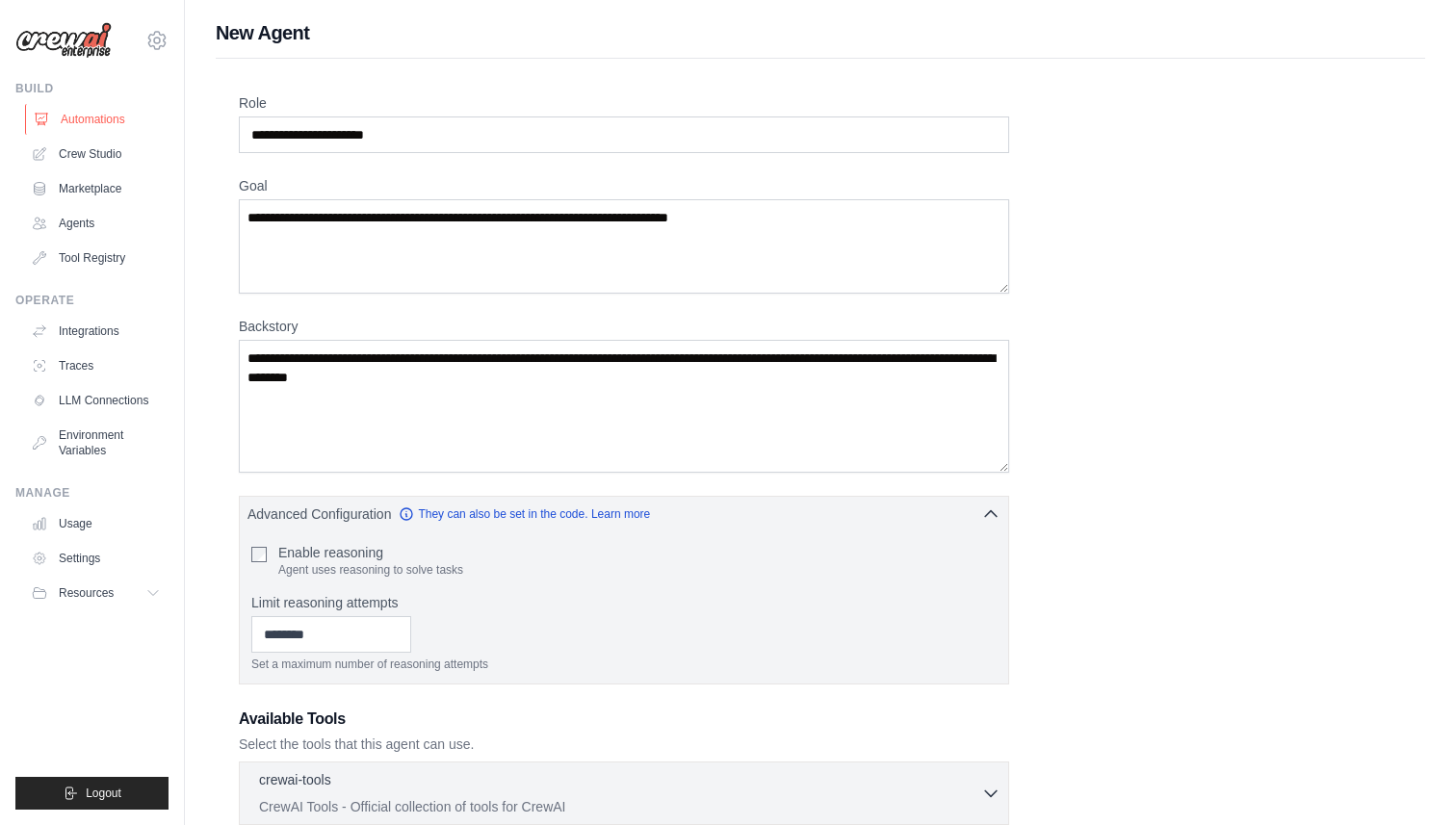
click at [86, 128] on link "Automations" at bounding box center [98, 119] width 145 height 30
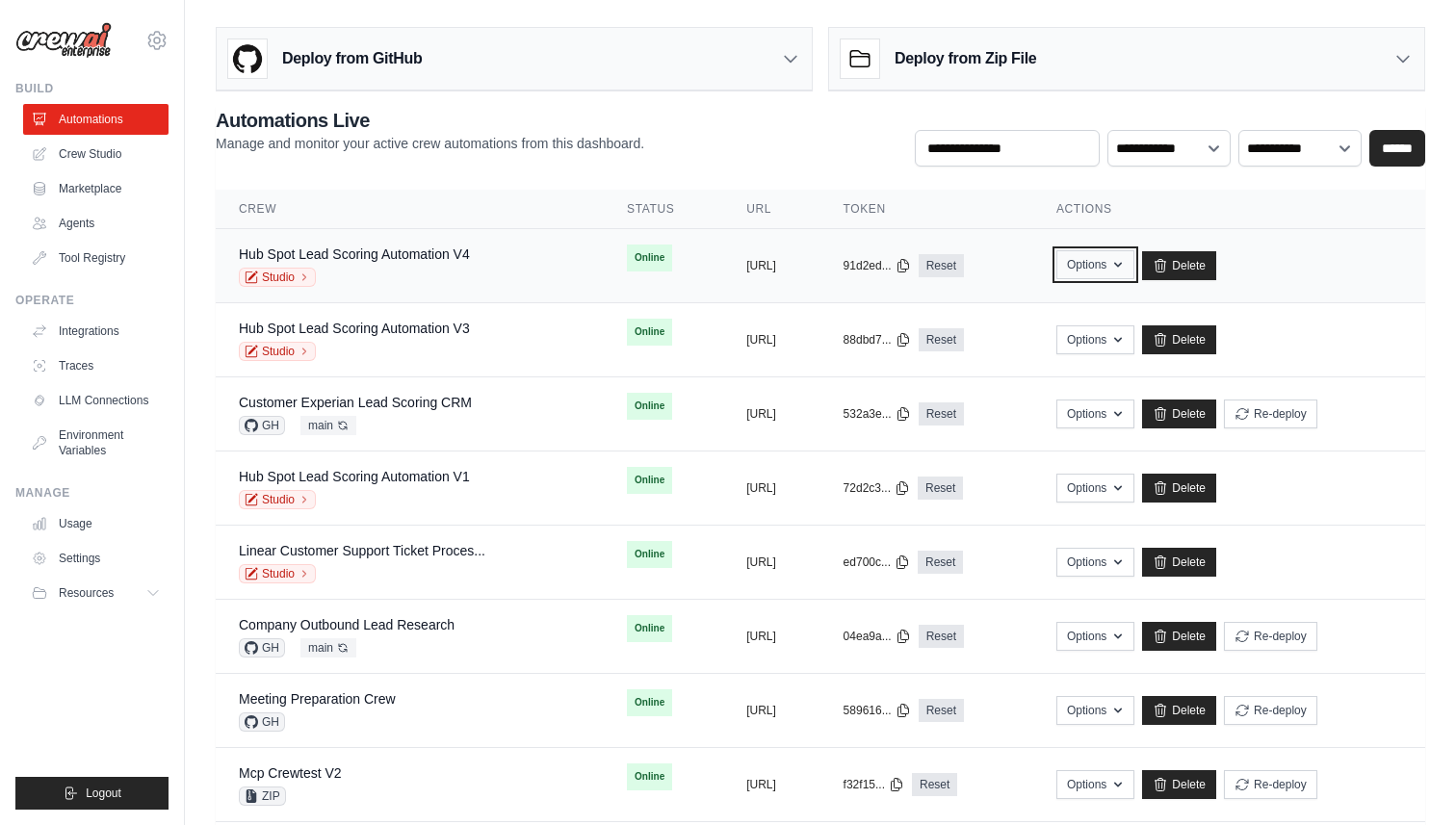
click at [1134, 270] on button "Options" at bounding box center [1096, 264] width 78 height 28
click at [1134, 257] on button "Options" at bounding box center [1096, 264] width 78 height 28
click at [1134, 269] on button "Options" at bounding box center [1096, 264] width 78 height 28
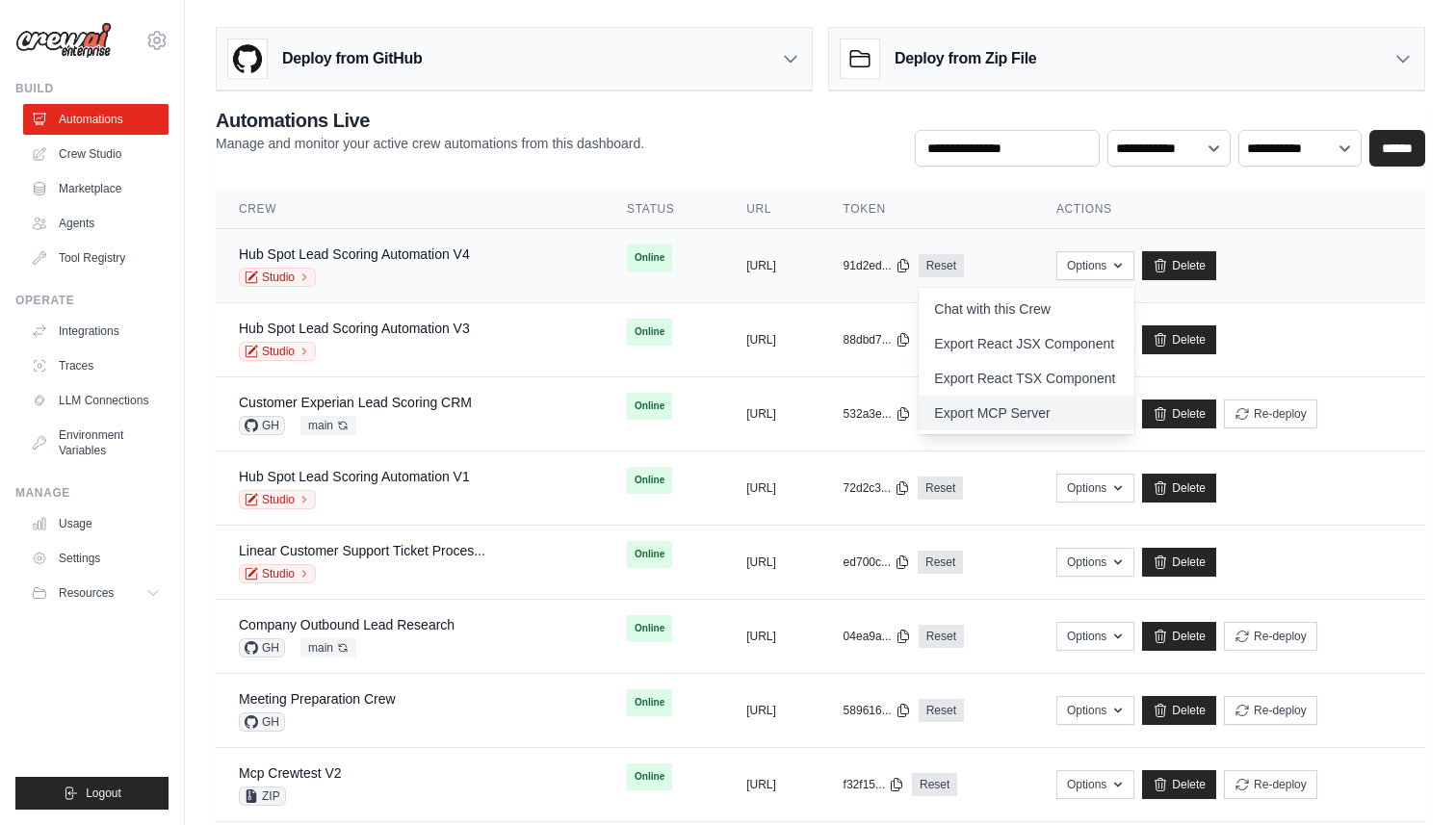
click at [1096, 414] on link "Export MCP Server" at bounding box center [1026, 412] width 216 height 34
click at [1125, 266] on icon "button" at bounding box center [1118, 265] width 16 height 16
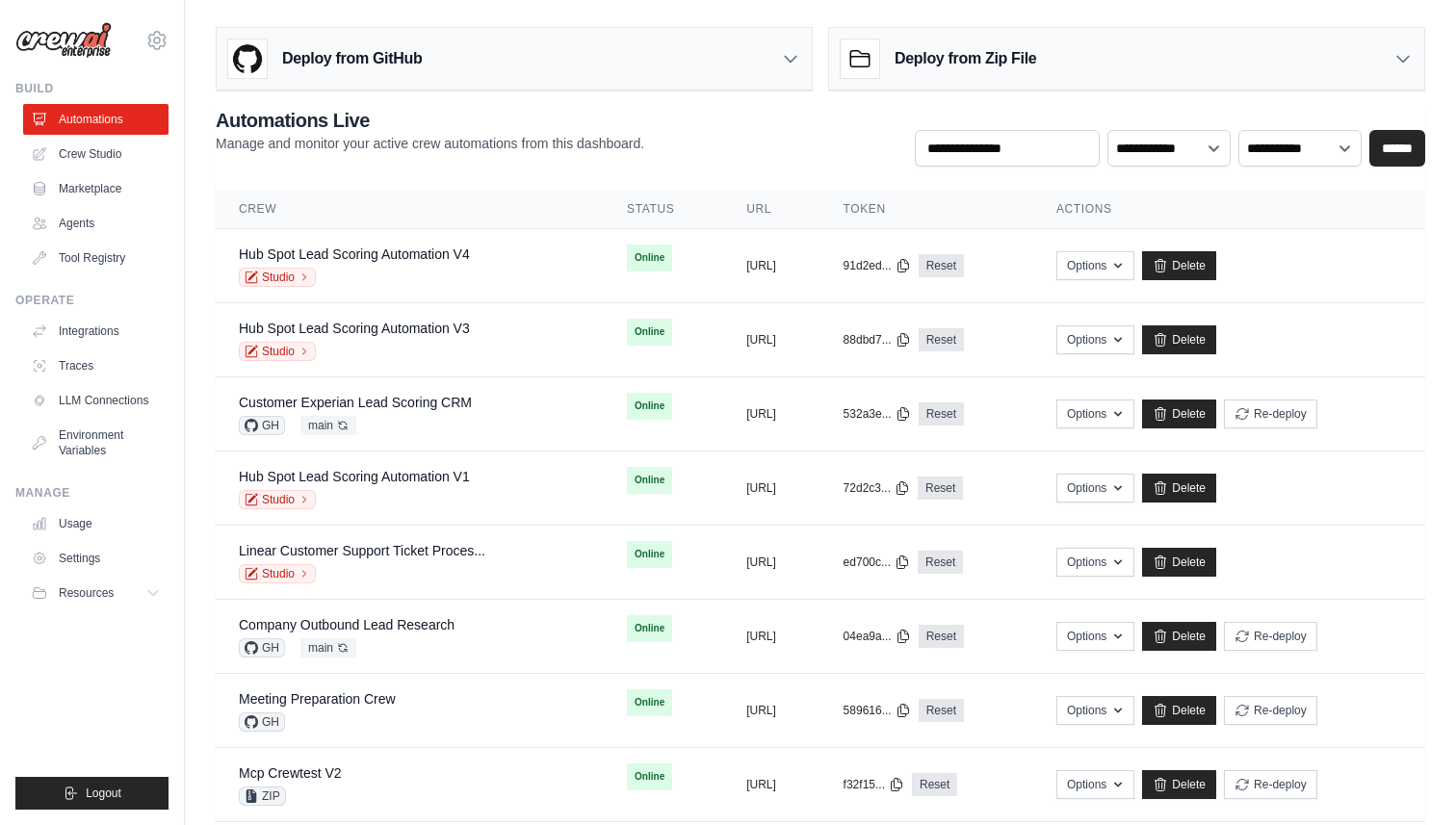
click at [1071, 77] on div "Deploy from Zip File" at bounding box center [1126, 59] width 596 height 63
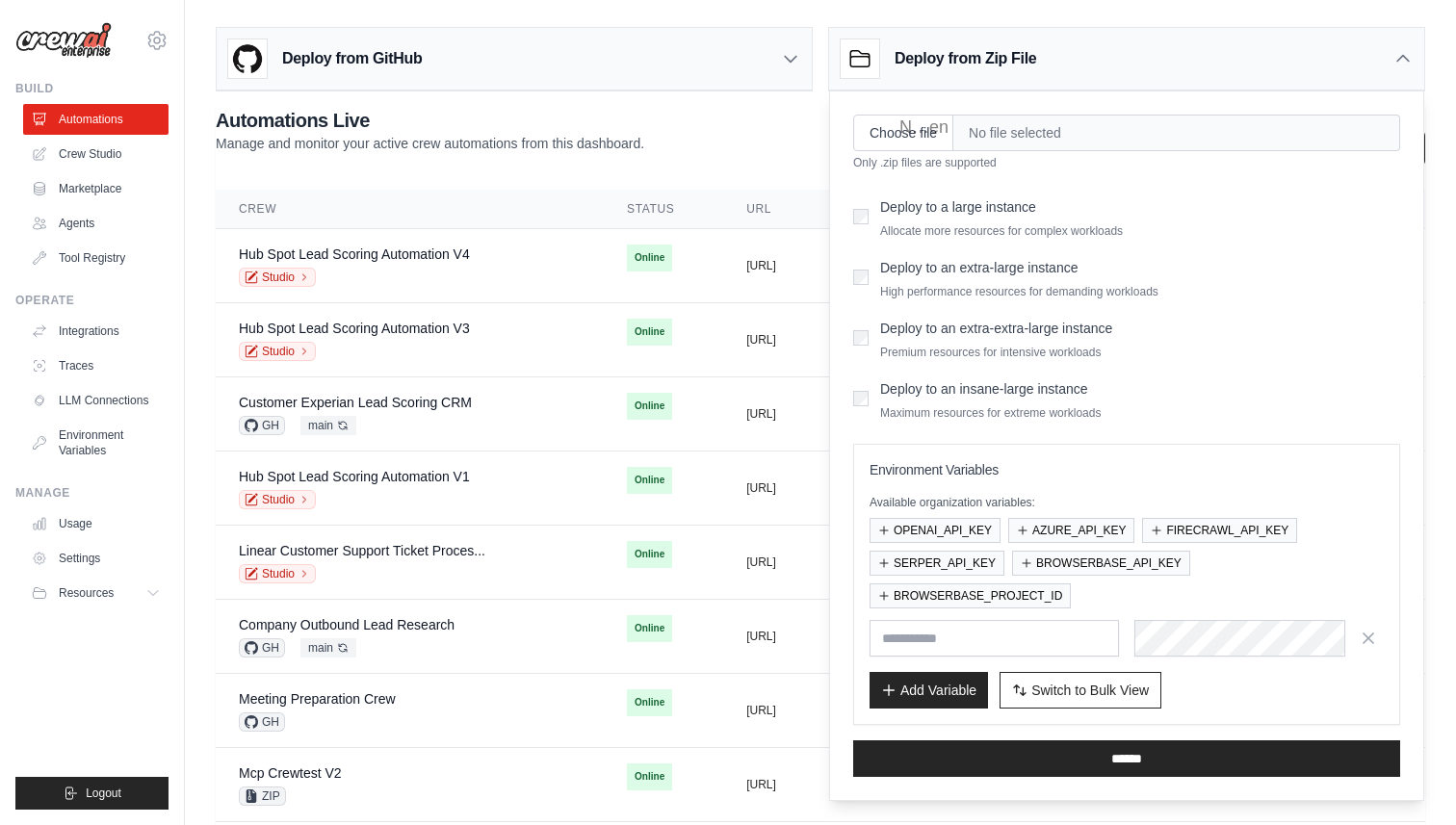
click at [1016, 53] on h3 "Deploy from Zip File" at bounding box center [965, 59] width 141 height 24
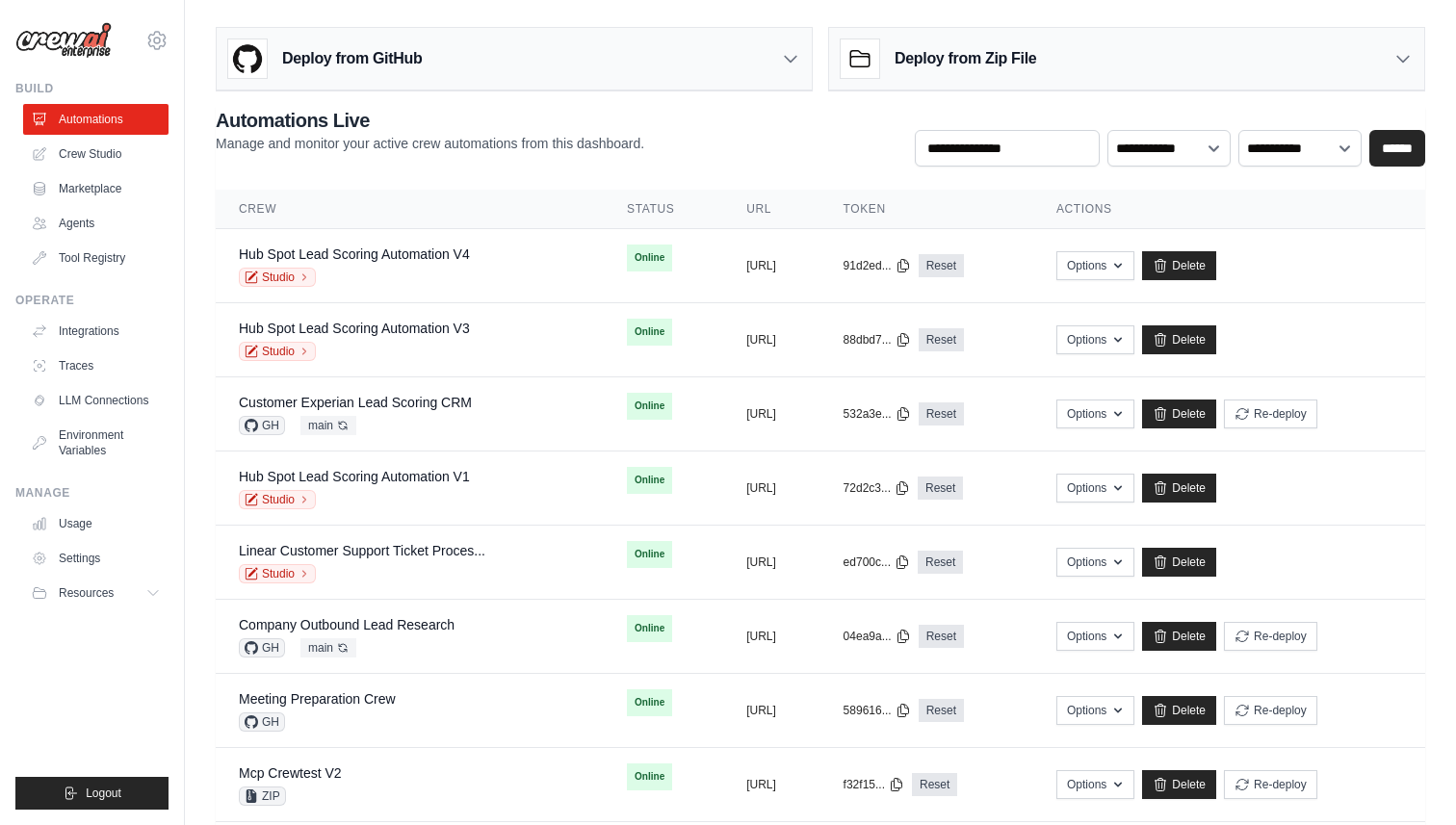
click at [1011, 68] on h3 "Deploy from Zip File" at bounding box center [965, 59] width 141 height 24
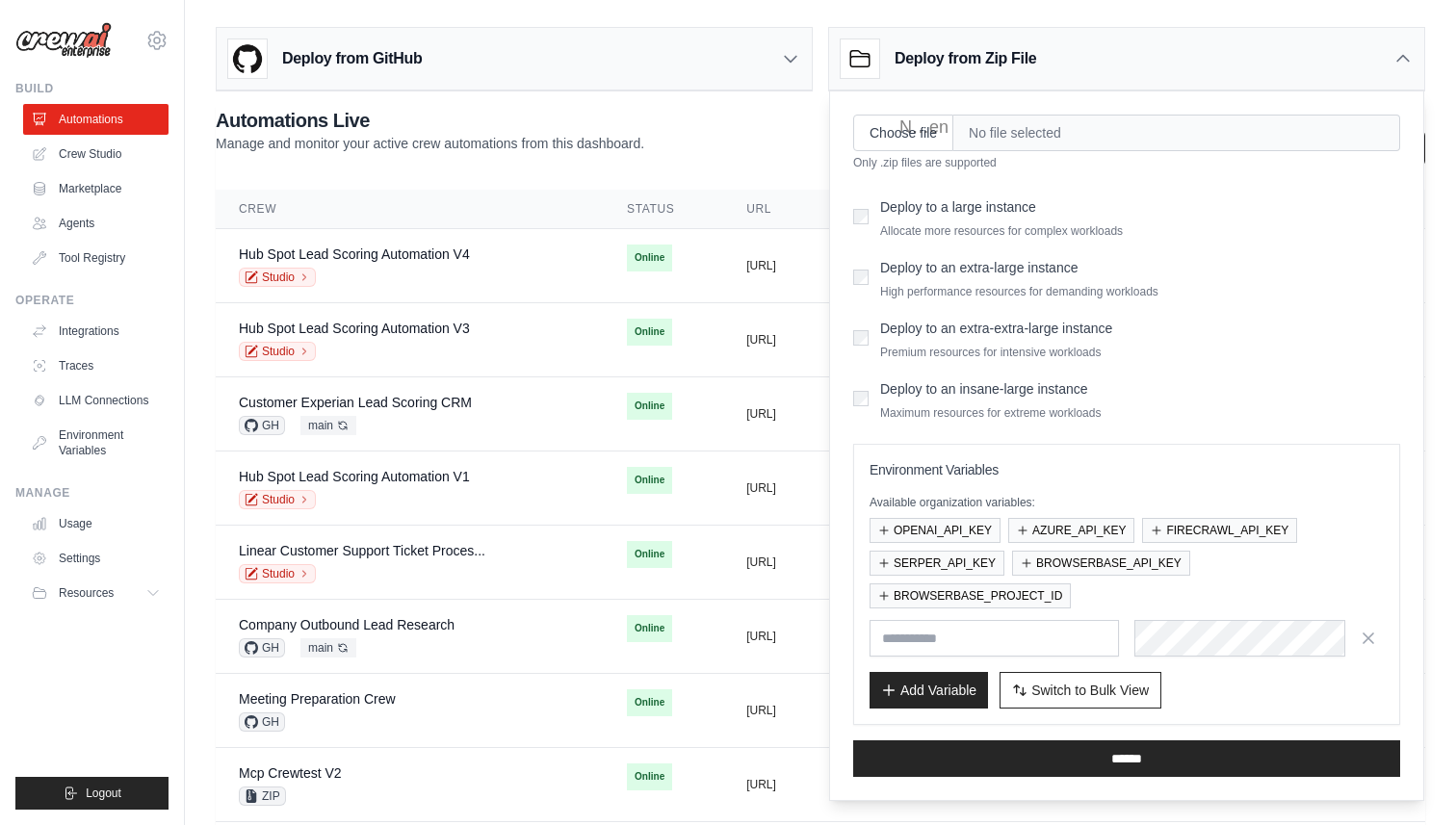
click at [891, 155] on p "Only .zip files are supported" at bounding box center [1127, 163] width 547 height 16
click at [897, 130] on input "Choose file" at bounding box center [904, 132] width 100 height 36
type input "**********"
click at [988, 69] on h3 "Deploy from Zip File" at bounding box center [965, 59] width 141 height 24
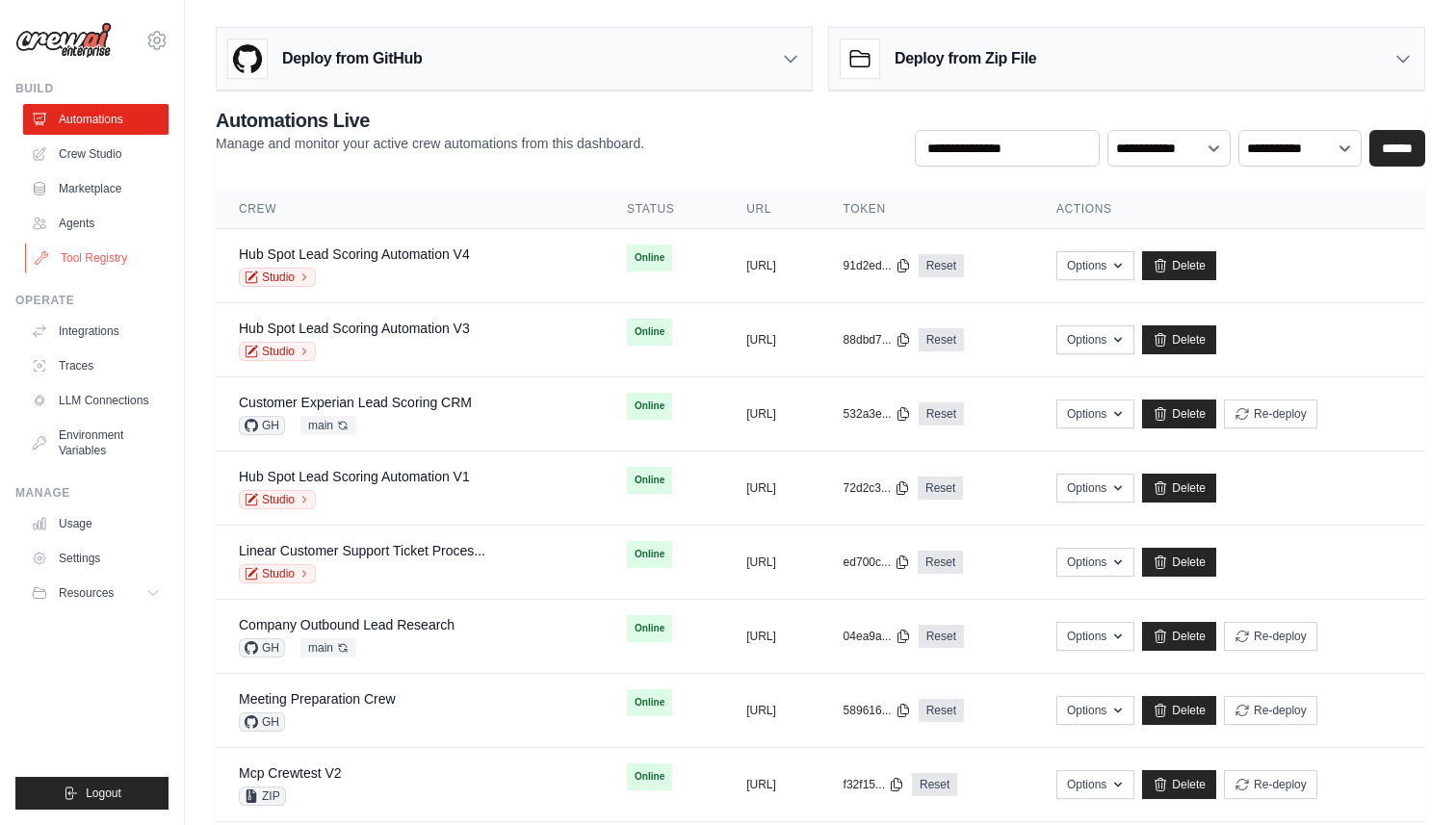
click at [78, 253] on link "Tool Registry" at bounding box center [98, 257] width 145 height 30
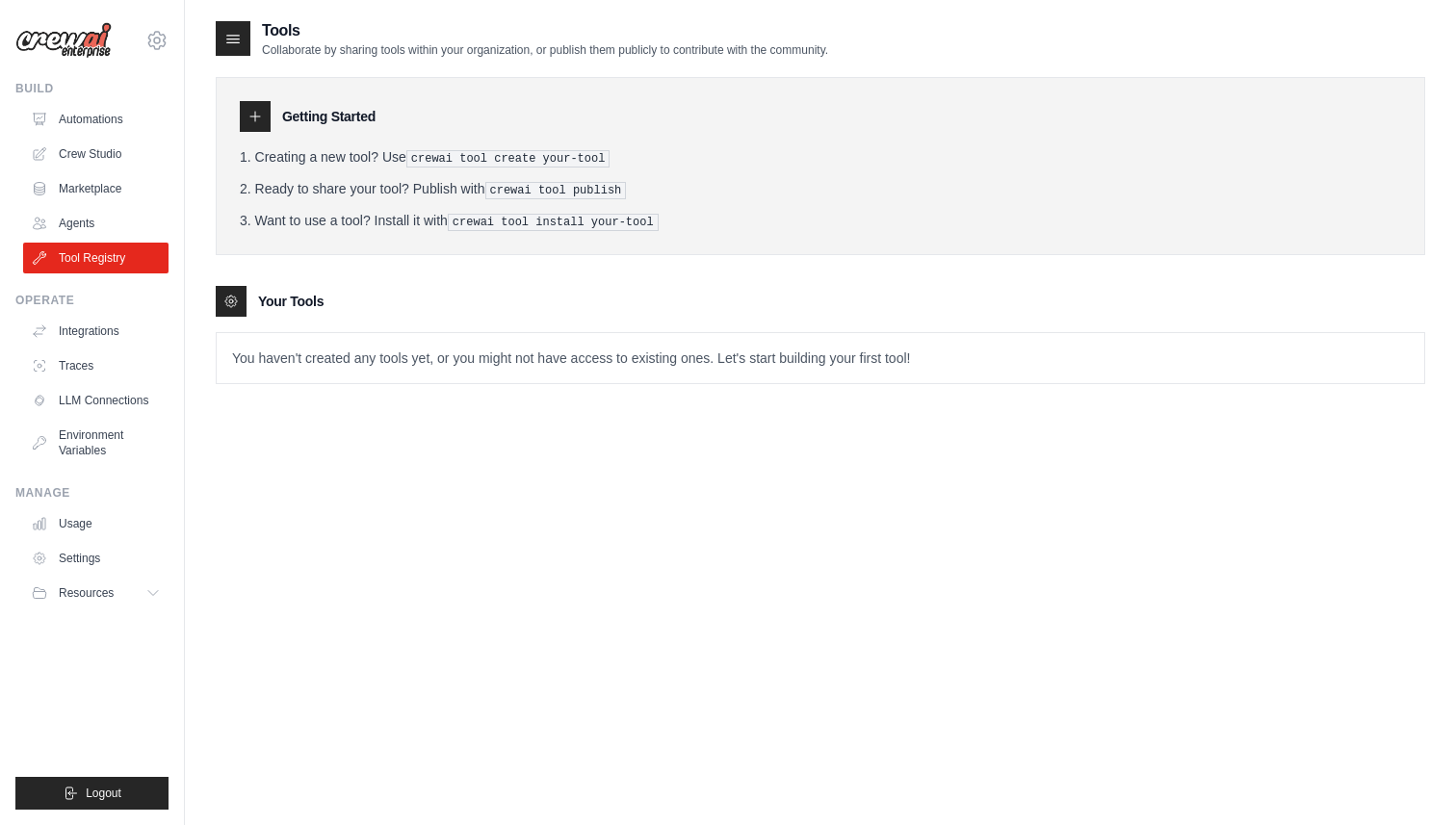
click at [414, 155] on pre "crewai tool create your-tool" at bounding box center [508, 159] width 204 height 18
drag, startPoint x: 415, startPoint y: 158, endPoint x: 612, endPoint y: 158, distance: 197.0
click at [610, 158] on pre "crewai tool create your-tool" at bounding box center [508, 159] width 204 height 18
click at [555, 163] on pre "crewai tool create your-tool" at bounding box center [508, 159] width 204 height 18
drag, startPoint x: 607, startPoint y: 161, endPoint x: 403, endPoint y: 160, distance: 204.0
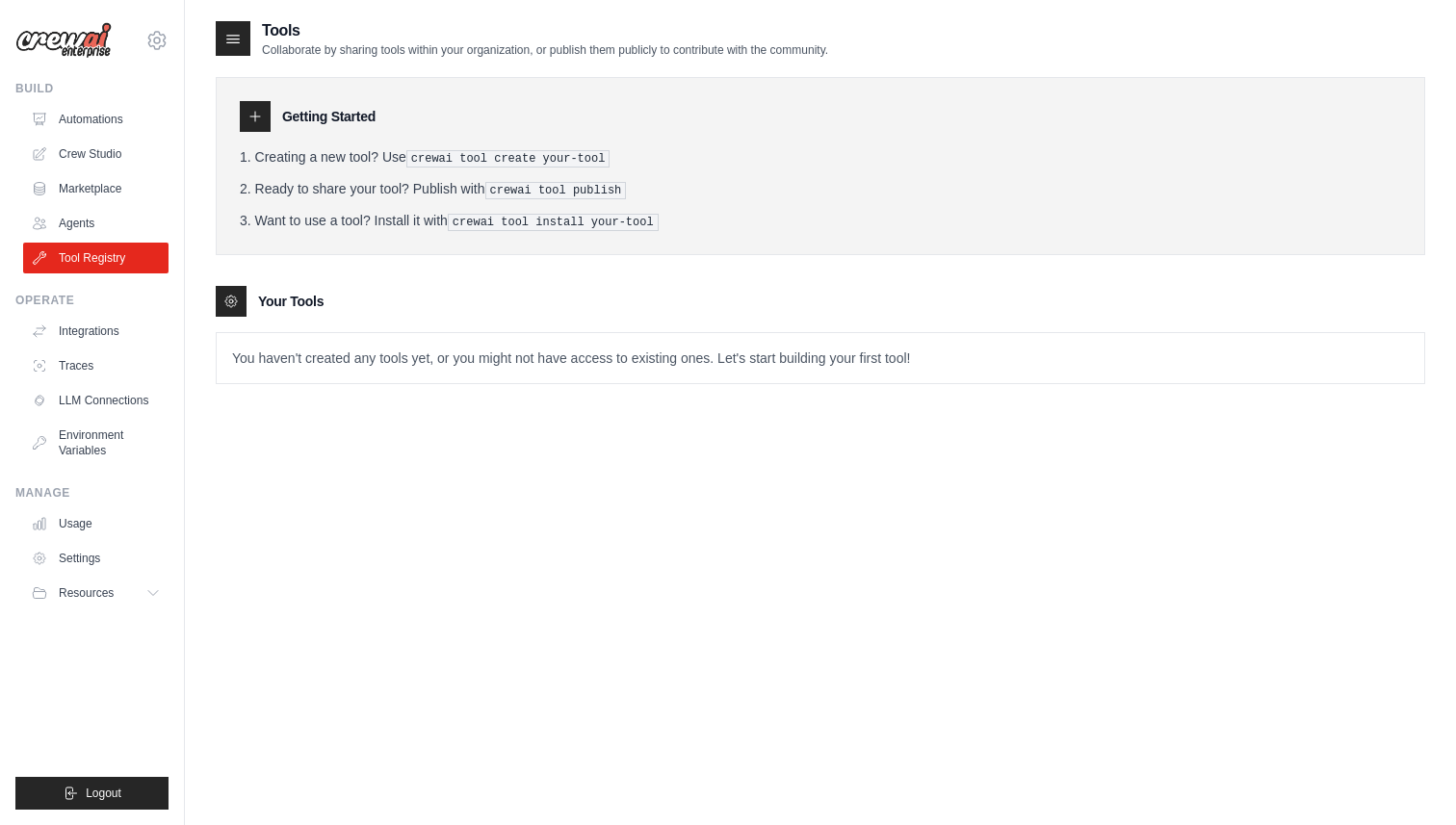
click at [404, 158] on li "Creating a new tool? Use crewai tool create your-tool" at bounding box center [820, 157] width 1162 height 21
